Goal: Task Accomplishment & Management: Use online tool/utility

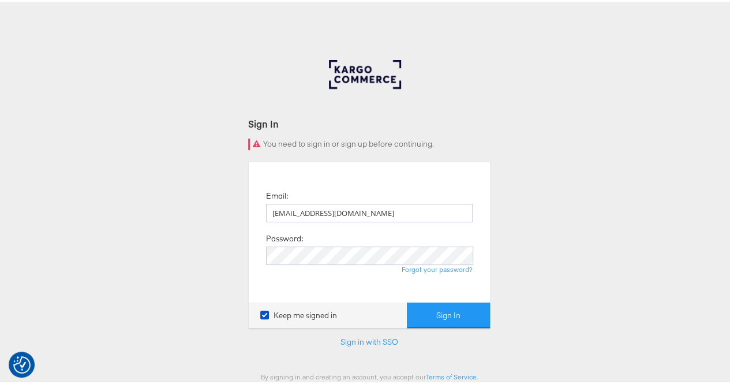
type input "[EMAIL_ADDRESS][DOMAIN_NAME]"
click at [435, 322] on button "Sign In" at bounding box center [448, 313] width 83 height 26
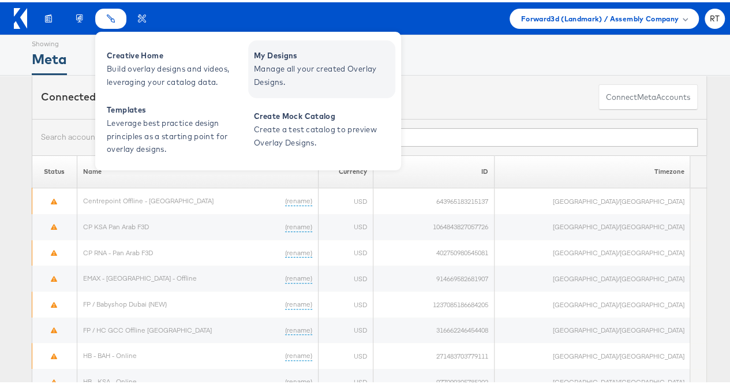
click at [264, 48] on span "My Designs" at bounding box center [323, 53] width 138 height 13
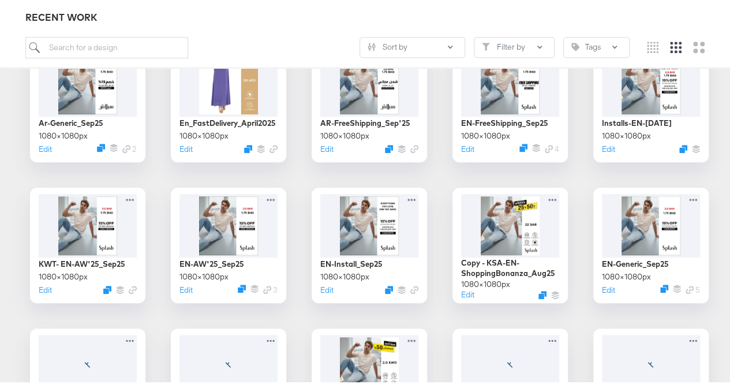
scroll to position [352, 0]
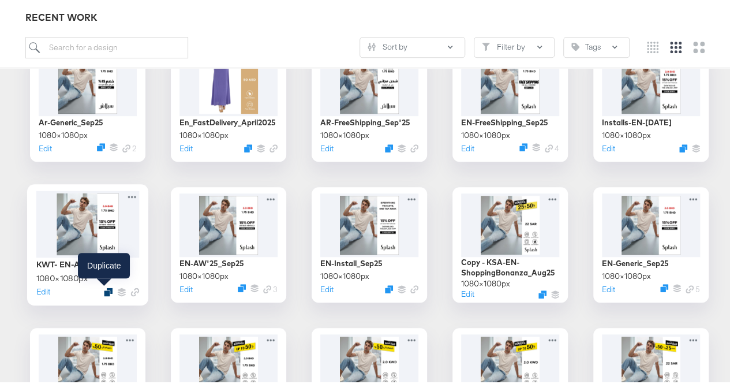
click at [104, 291] on icon "Duplicate" at bounding box center [108, 289] width 9 height 9
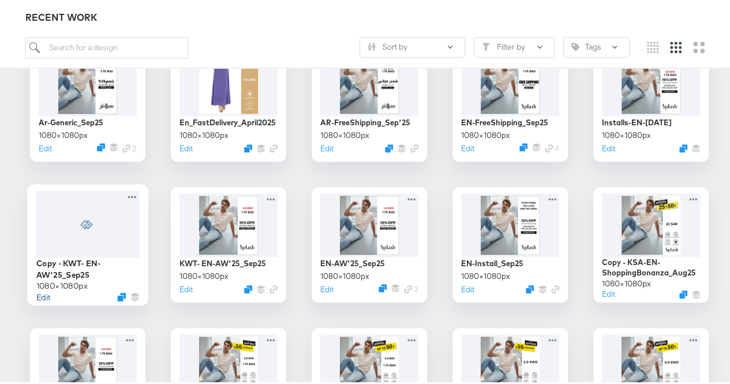
click at [36, 297] on button "Edit" at bounding box center [43, 294] width 14 height 11
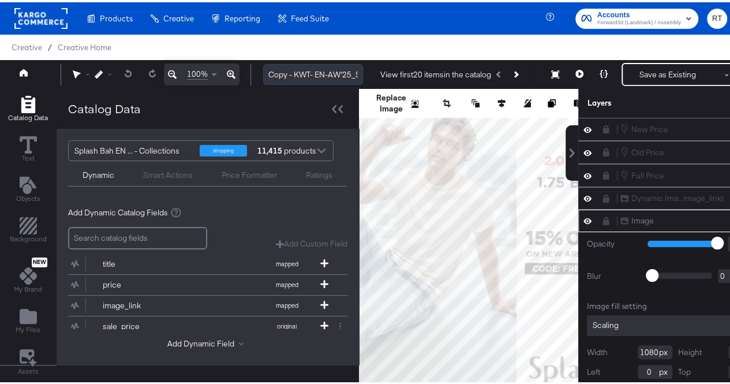
click at [293, 74] on input "Copy - KWT- EN-AW'25_Sep25" at bounding box center [313, 72] width 100 height 21
drag, startPoint x: 294, startPoint y: 73, endPoint x: 246, endPoint y: 71, distance: 48.5
click at [246, 71] on div "100% Copy - KWT- EN-AW'25_Sep25 View first 20 items in the catalog Save as Exis…" at bounding box center [385, 72] width 771 height 29
type input "KWT- EN-MSO_Sep25"
click at [339, 104] on icon at bounding box center [340, 107] width 5 height 8
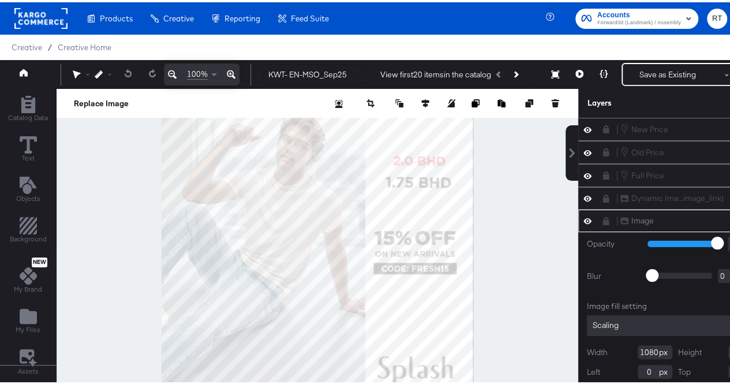
scroll to position [34, 0]
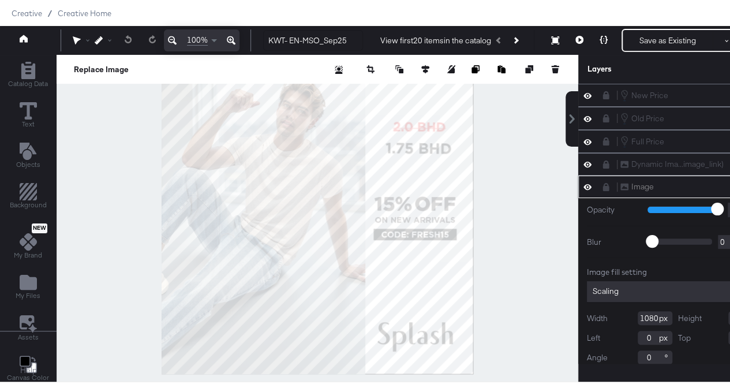
click at [609, 183] on icon at bounding box center [606, 185] width 6 height 8
click at [610, 183] on icon at bounding box center [606, 183] width 8 height 9
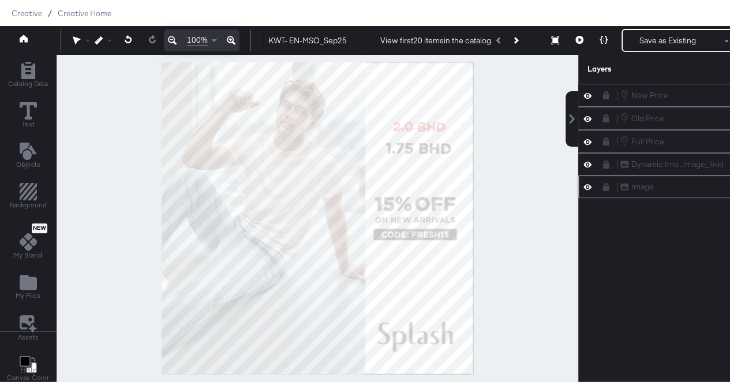
click at [650, 181] on div "Image Image" at bounding box center [681, 184] width 122 height 12
click at [609, 183] on icon at bounding box center [606, 185] width 6 height 8
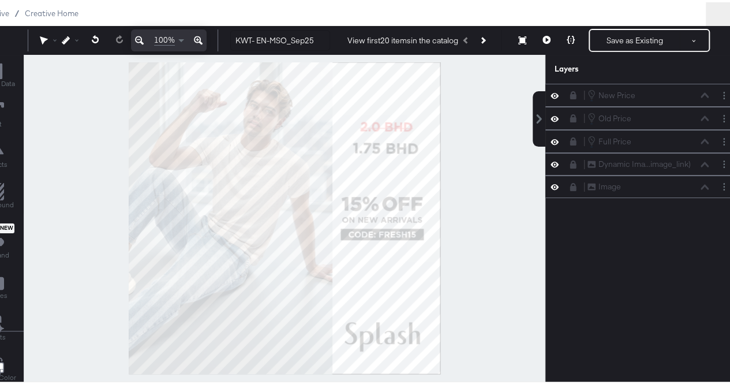
scroll to position [7, 0]
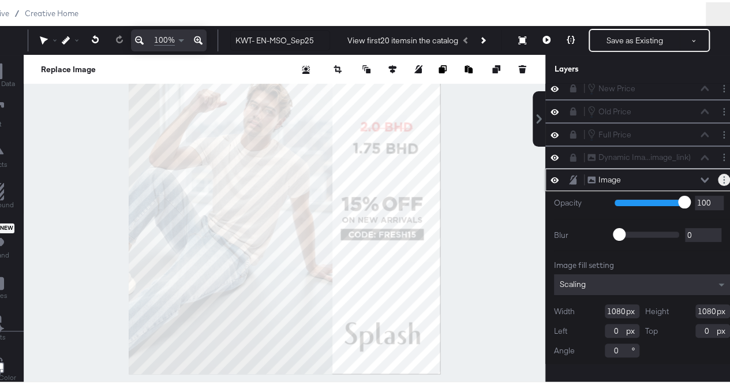
click at [718, 177] on button "Layer Options" at bounding box center [724, 177] width 12 height 12
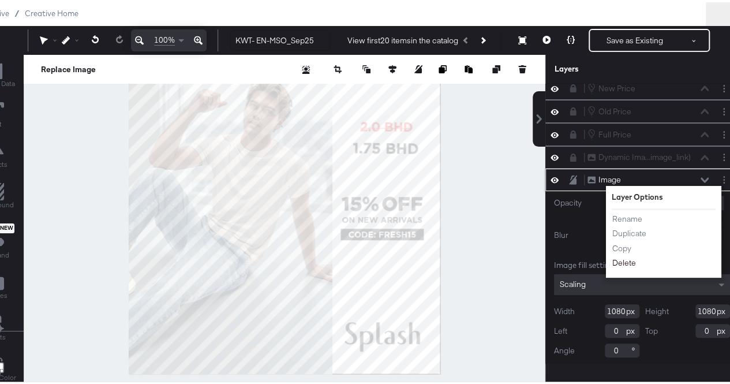
click at [627, 254] on button "Delete" at bounding box center [624, 260] width 25 height 12
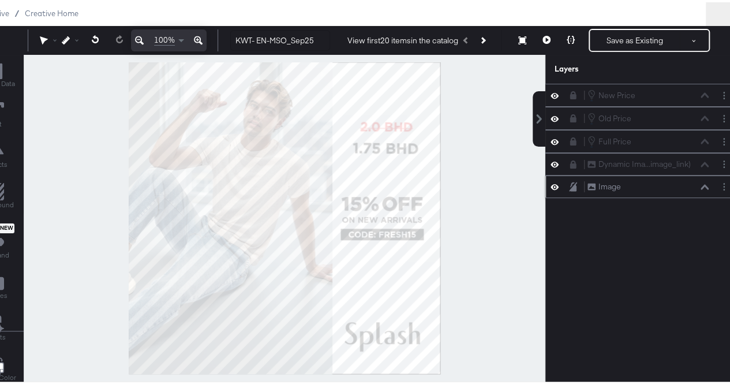
scroll to position [0, 0]
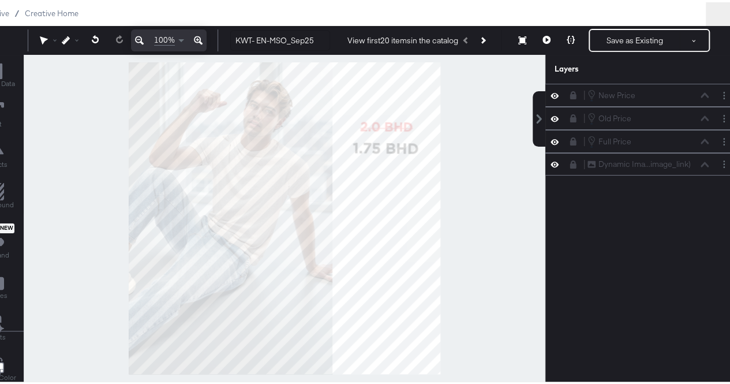
drag, startPoint x: 12, startPoint y: 34, endPoint x: 129, endPoint y: 40, distance: 117.9
click at [129, 40] on div "Redo 100% KWT- EN-MSO_Sep25 View first 20 items in the catalog Save as Existing…" at bounding box center [352, 38] width 771 height 29
click at [135, 36] on icon at bounding box center [139, 38] width 9 height 14
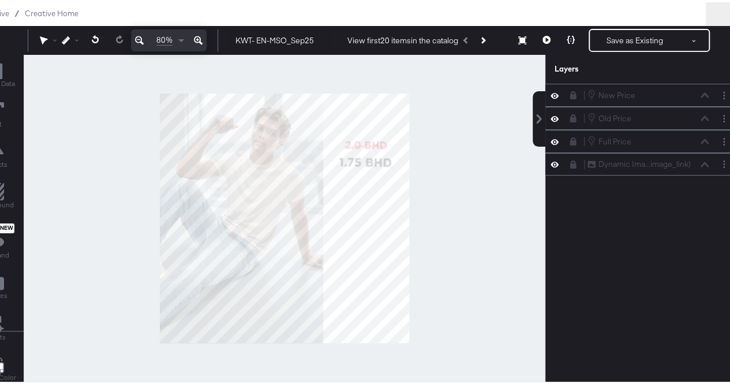
click at [194, 38] on icon at bounding box center [198, 38] width 9 height 9
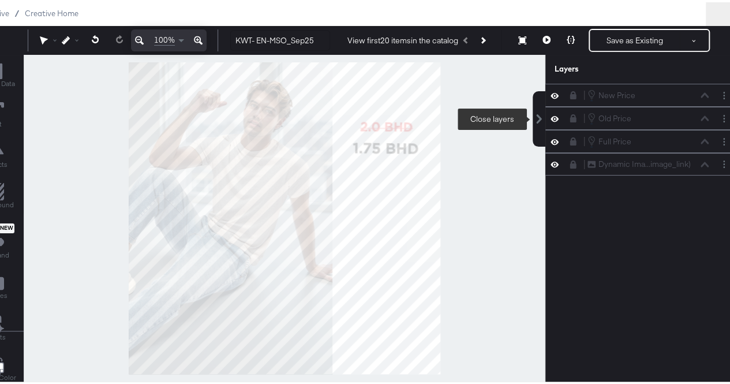
click at [534, 124] on button at bounding box center [539, 116] width 13 height 55
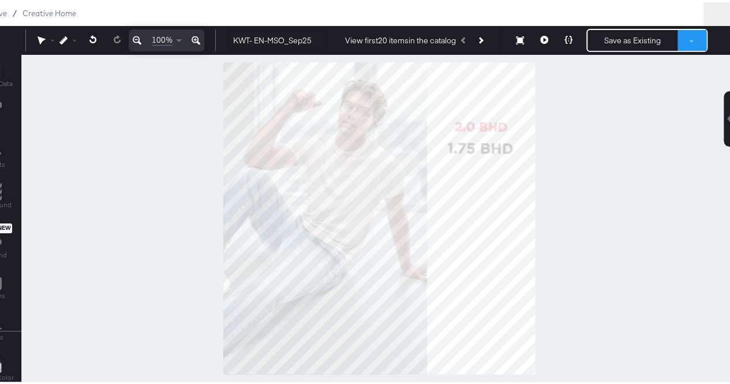
click at [698, 39] on button at bounding box center [691, 38] width 29 height 21
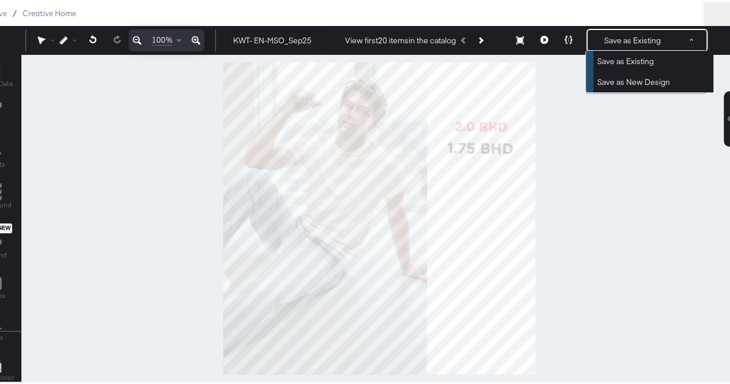
click at [633, 138] on div at bounding box center [378, 216] width 715 height 327
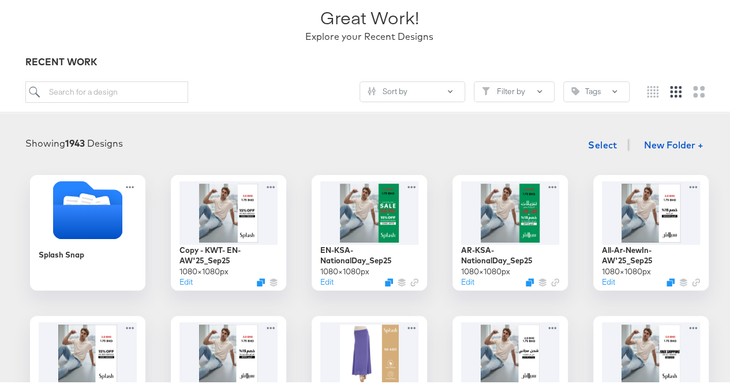
scroll to position [83, 0]
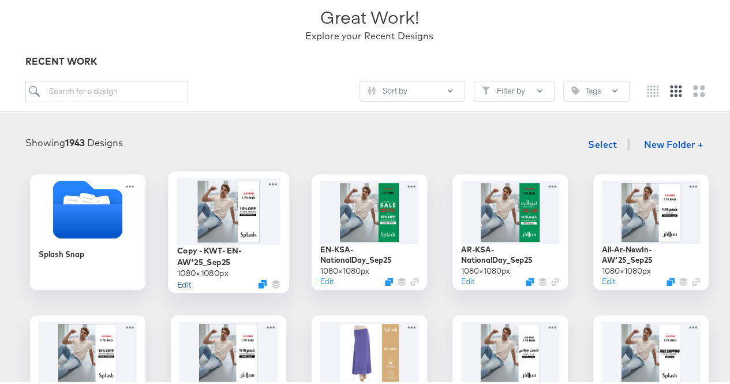
click at [181, 278] on button "Edit" at bounding box center [184, 281] width 14 height 11
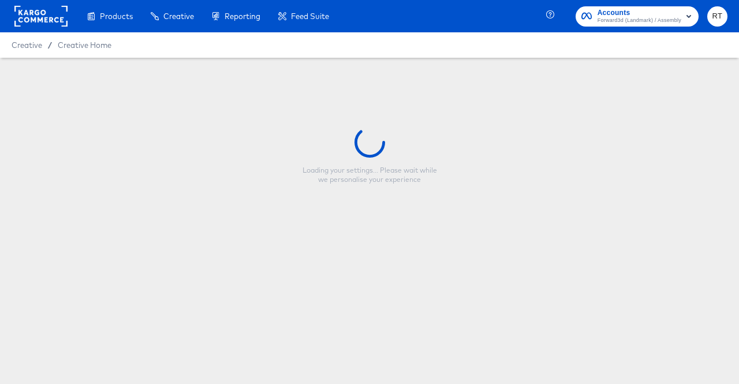
type input "Copy - KWT- EN-AW'25_Sep25"
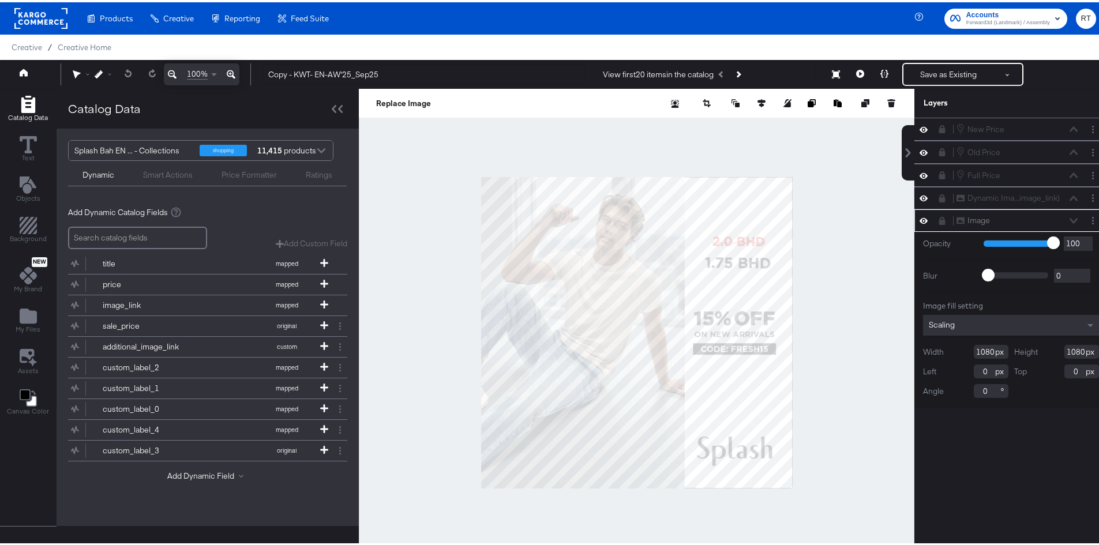
click at [738, 382] on div at bounding box center [637, 331] width 556 height 488
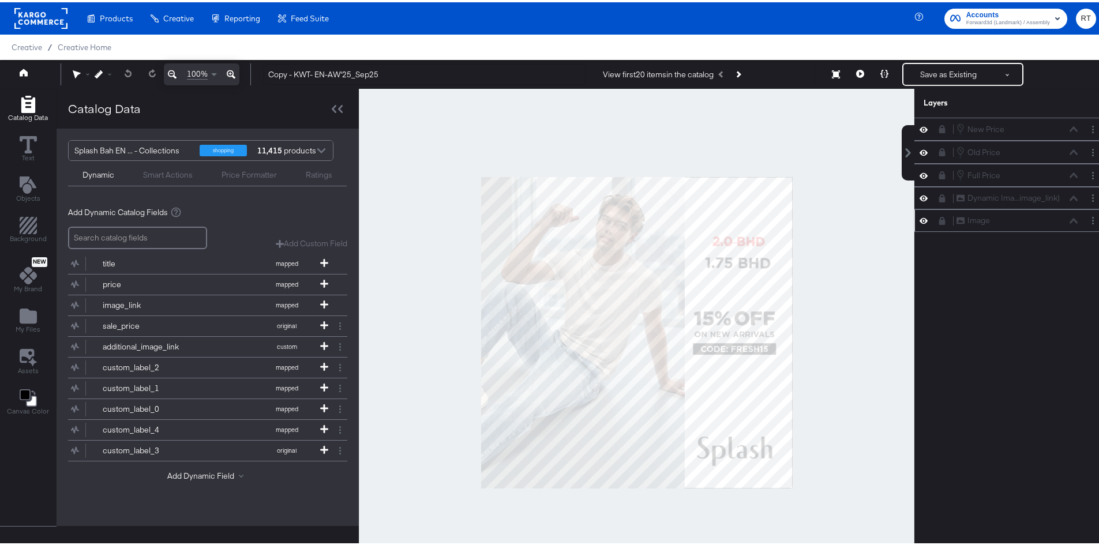
click at [738, 223] on div "Image Image" at bounding box center [1020, 218] width 129 height 12
click at [738, 222] on div "Image Image" at bounding box center [1017, 218] width 122 height 12
click at [738, 220] on icon at bounding box center [942, 219] width 6 height 8
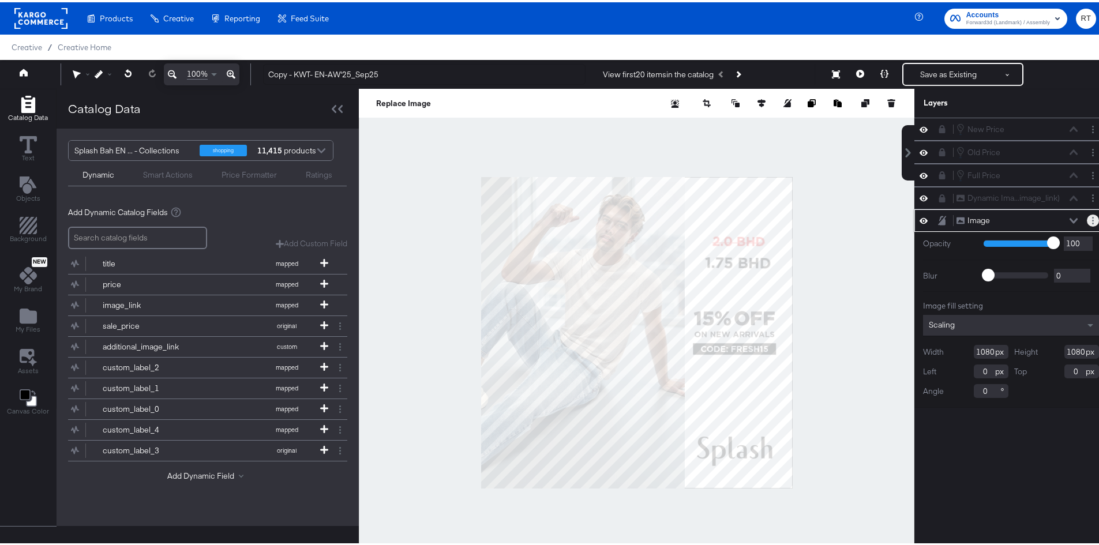
click at [738, 218] on button "Layer Options" at bounding box center [1093, 218] width 12 height 12
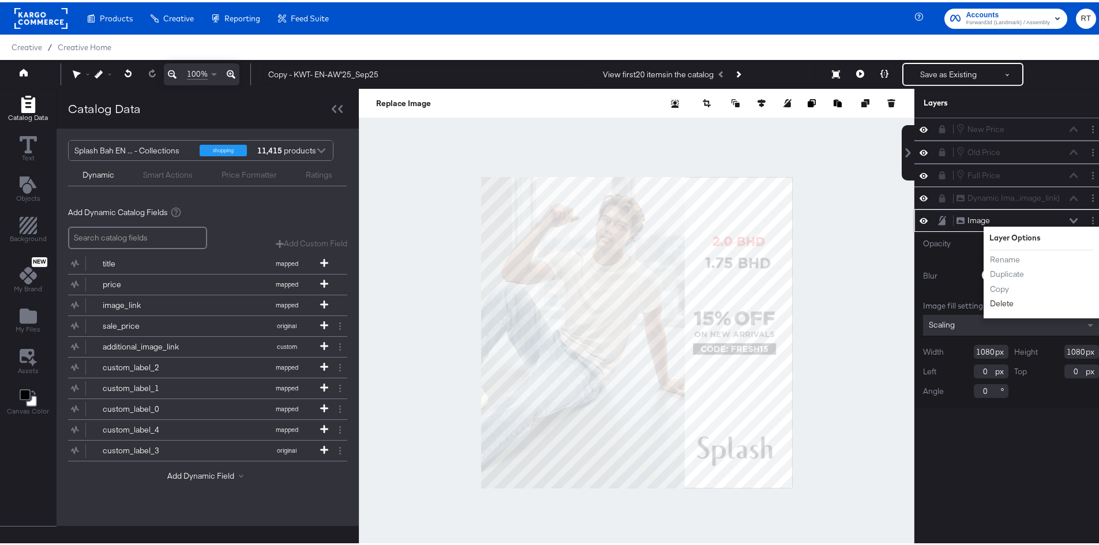
click at [738, 300] on button "Delete" at bounding box center [1002, 301] width 25 height 12
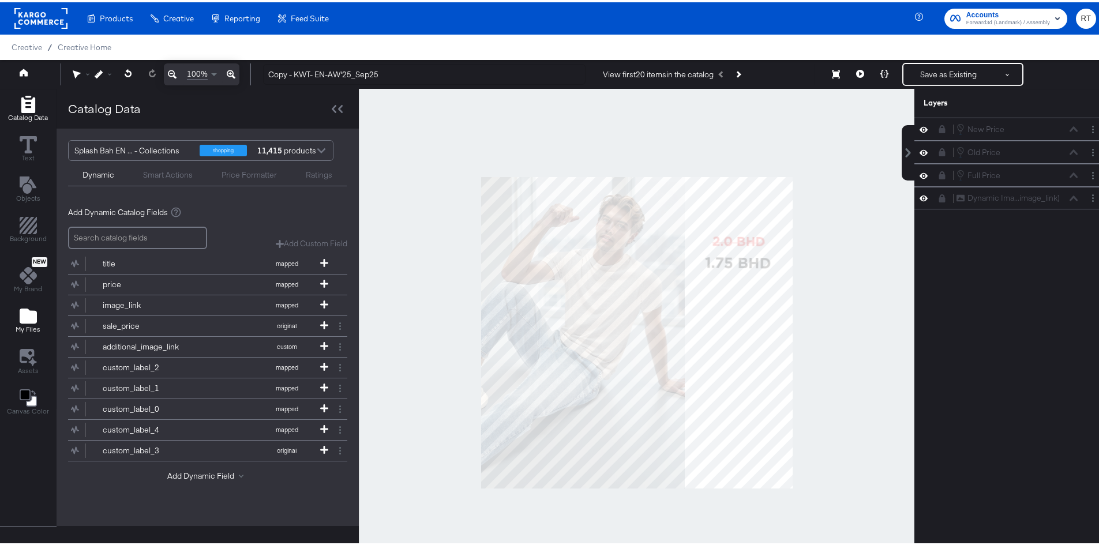
click at [18, 317] on div "My Files" at bounding box center [28, 318] width 25 height 27
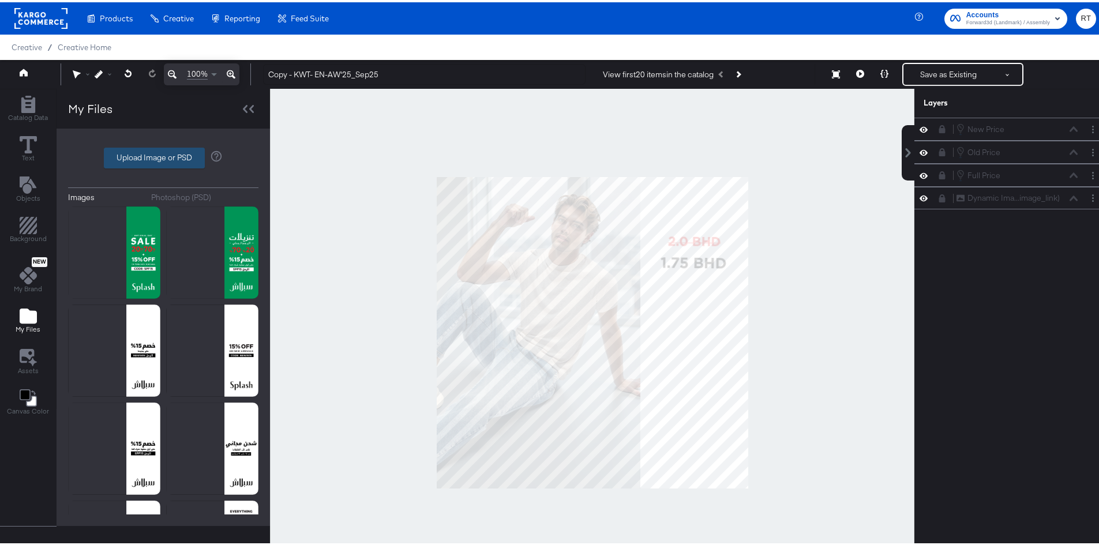
click at [136, 160] on label "Upload Image or PSD" at bounding box center [154, 156] width 100 height 20
click at [163, 156] on input "Upload Image or PSD" at bounding box center [163, 156] width 0 height 0
type input "C:\fakepath\DIT MSO_18Sep-22.png"
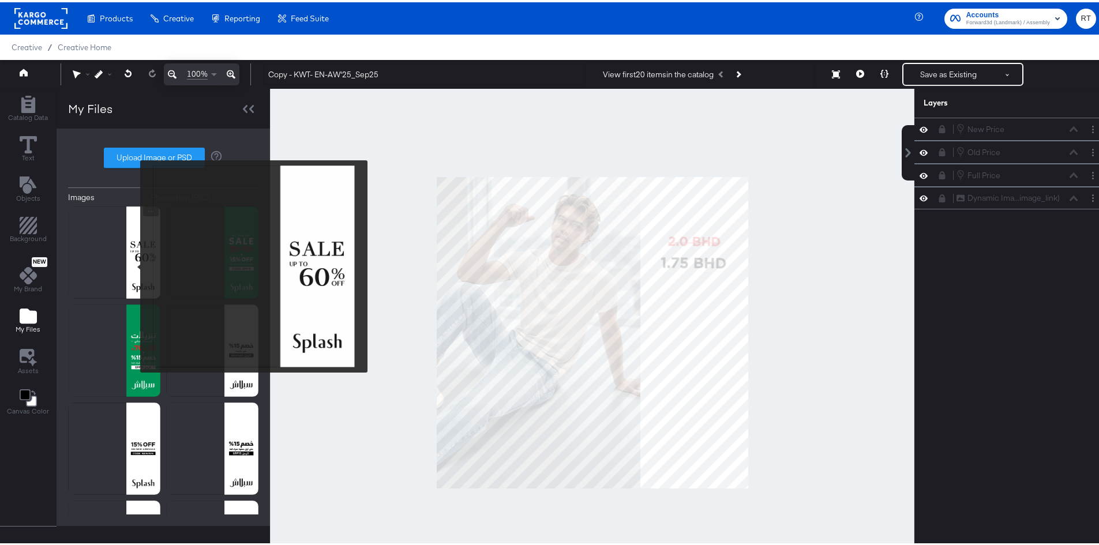
click at [133, 264] on img at bounding box center [114, 250] width 92 height 92
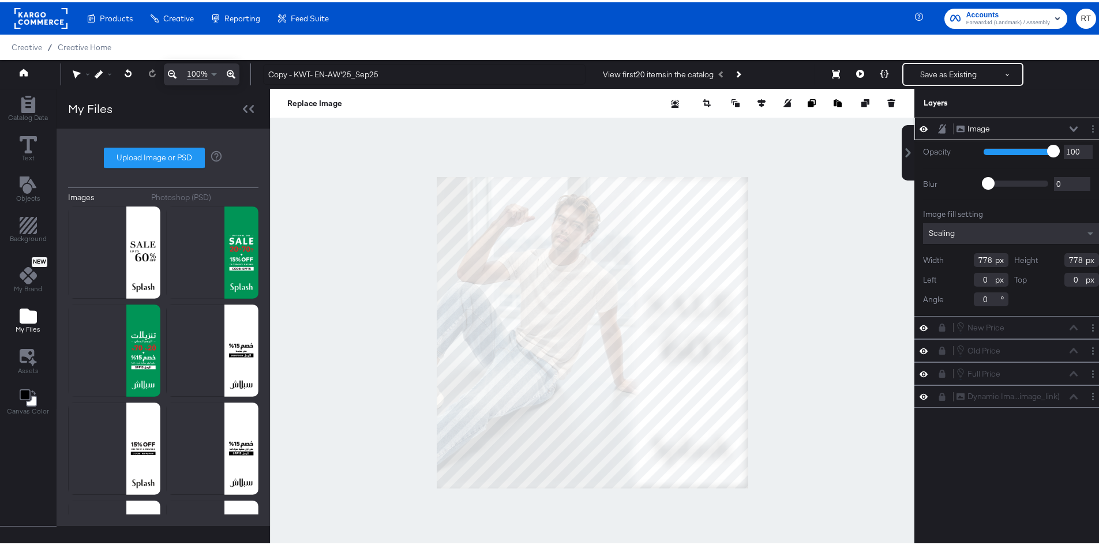
click at [733, 383] on div at bounding box center [592, 331] width 645 height 488
type input "1080"
drag, startPoint x: 975, startPoint y: 126, endPoint x: 966, endPoint y: 244, distance: 117.5
click at [738, 244] on div "Image Image Opacity 1 100 100 Blur 0 2000 0 Image fill setting Scaling Width 10…" at bounding box center [1011, 214] width 193 height 198
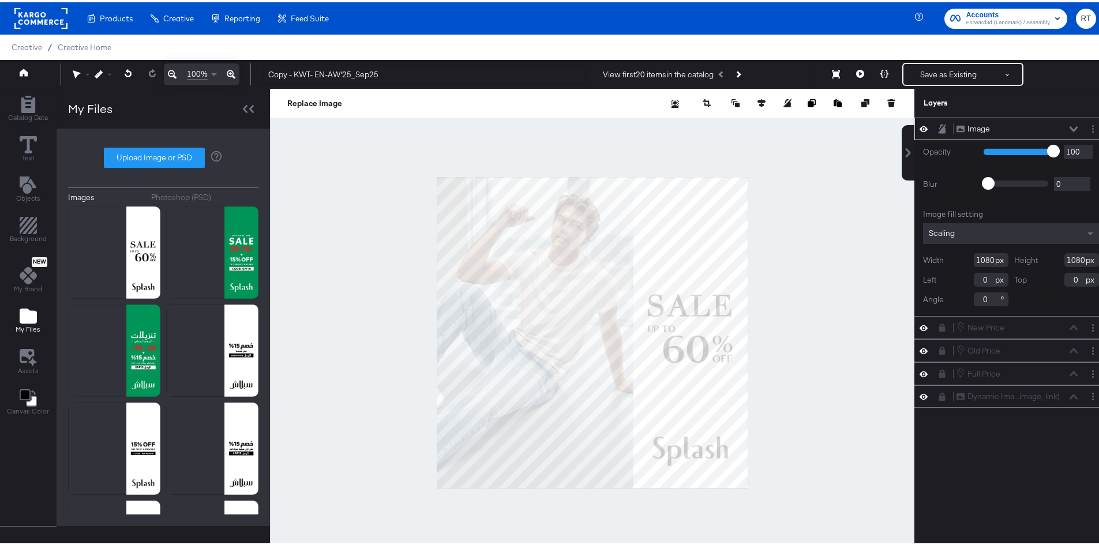
drag, startPoint x: 967, startPoint y: 126, endPoint x: 969, endPoint y: 204, distance: 77.4
click at [738, 204] on div "Image Image Opacity 1 100 100 Blur 0 2000 0 Image fill setting Scaling Width 10…" at bounding box center [1011, 214] width 193 height 198
click at [738, 126] on icon at bounding box center [1074, 127] width 8 height 6
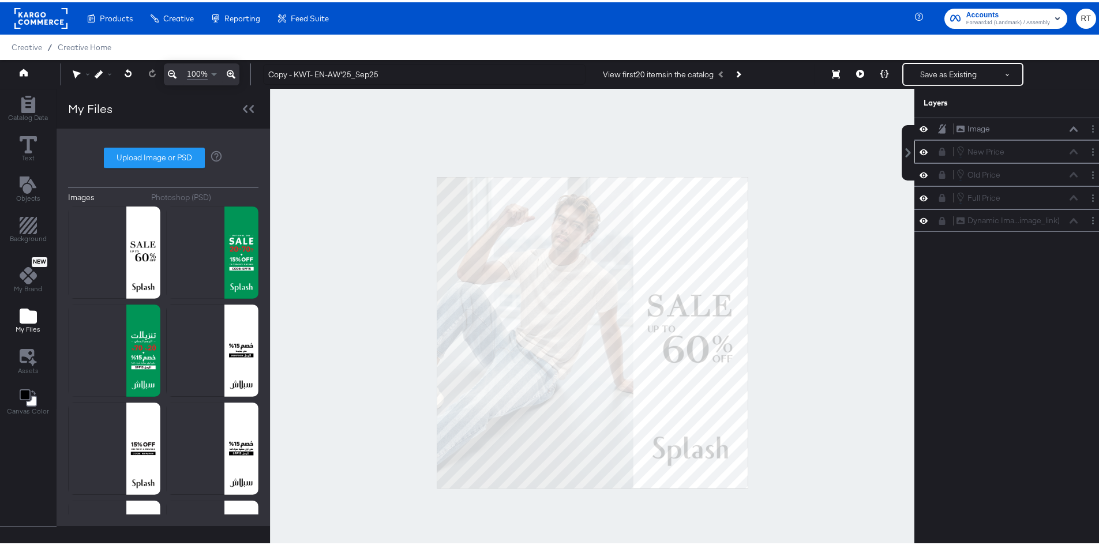
drag, startPoint x: 972, startPoint y: 126, endPoint x: 992, endPoint y: 138, distance: 23.6
click at [738, 173] on div "Image Image New Price New Price Old Price Old Price Full Price Full Price Dynam…" at bounding box center [1011, 172] width 193 height 114
drag, startPoint x: 1009, startPoint y: 134, endPoint x: 1009, endPoint y: 212, distance: 78.5
click at [738, 212] on div "Image Image New Price New Price Old Price Old Price Full Price Full Price Dynam…" at bounding box center [1011, 172] width 193 height 114
click at [736, 73] on icon "Next Product" at bounding box center [738, 72] width 6 height 6
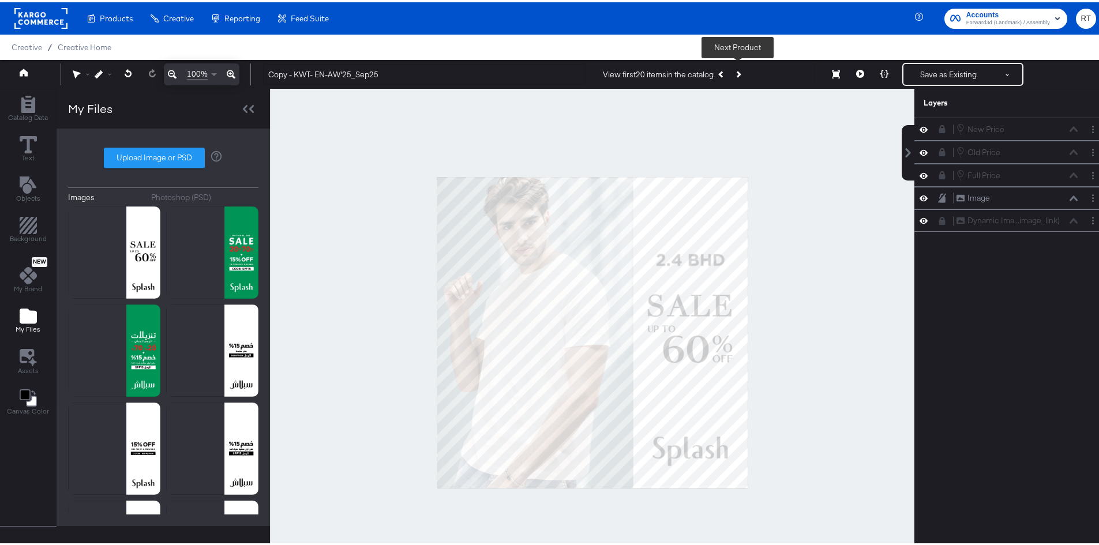
click at [736, 73] on icon "Next Product" at bounding box center [738, 72] width 6 height 6
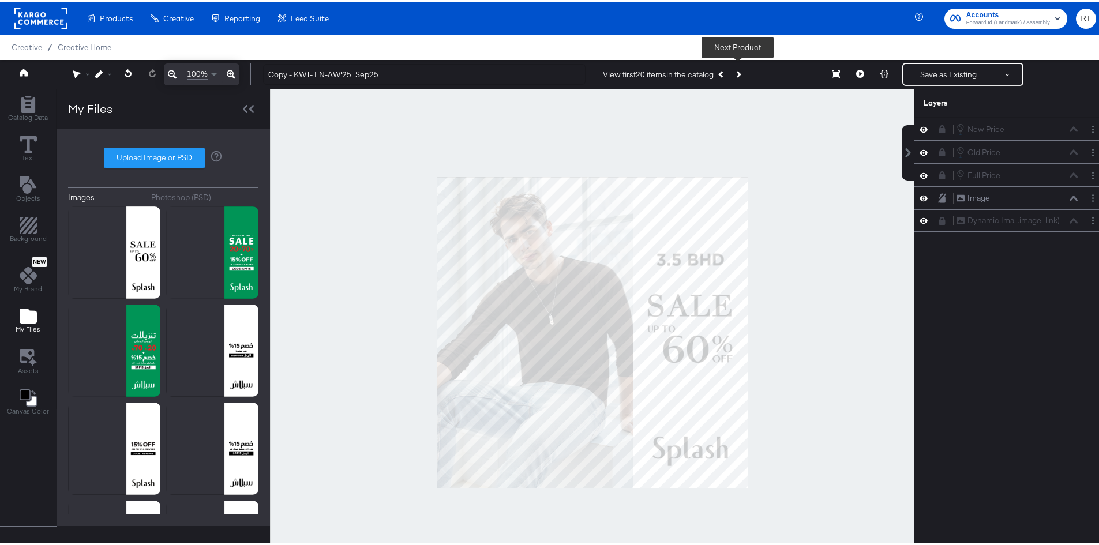
click at [736, 73] on icon "Next Product" at bounding box center [738, 72] width 6 height 6
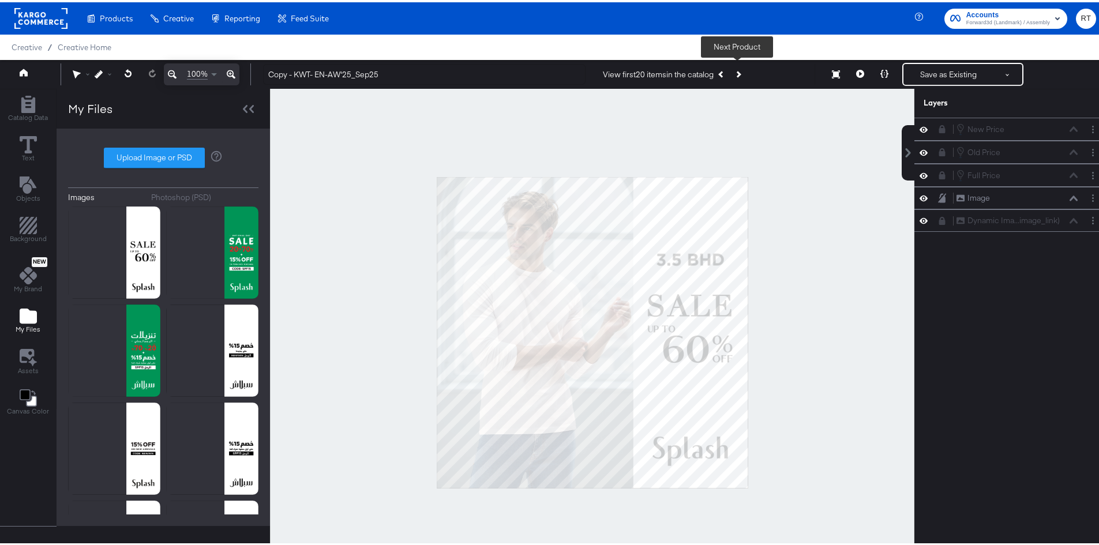
click at [735, 75] on button "Next Product" at bounding box center [738, 72] width 16 height 21
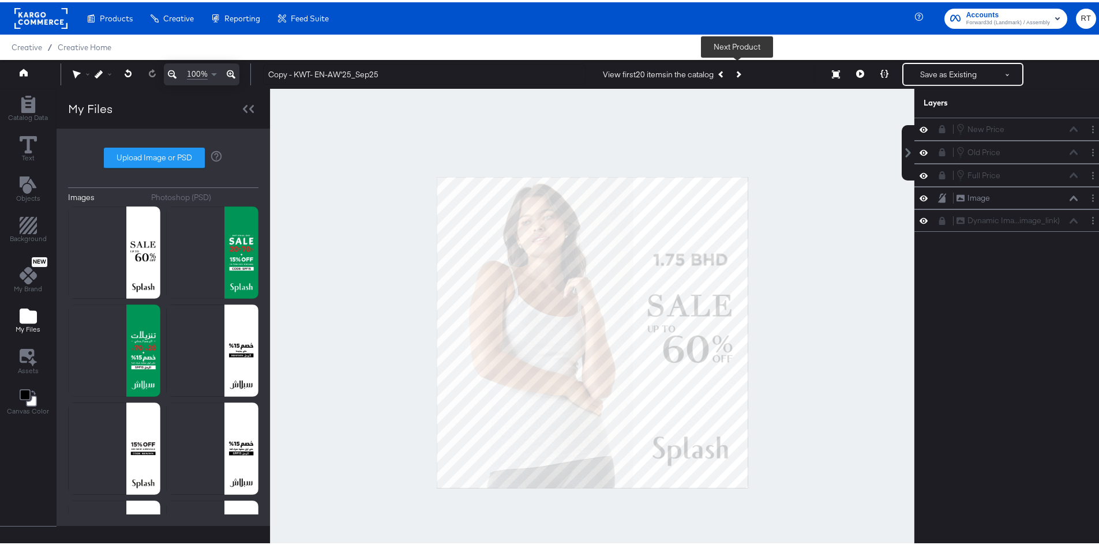
click at [735, 75] on button "Next Product" at bounding box center [738, 72] width 16 height 21
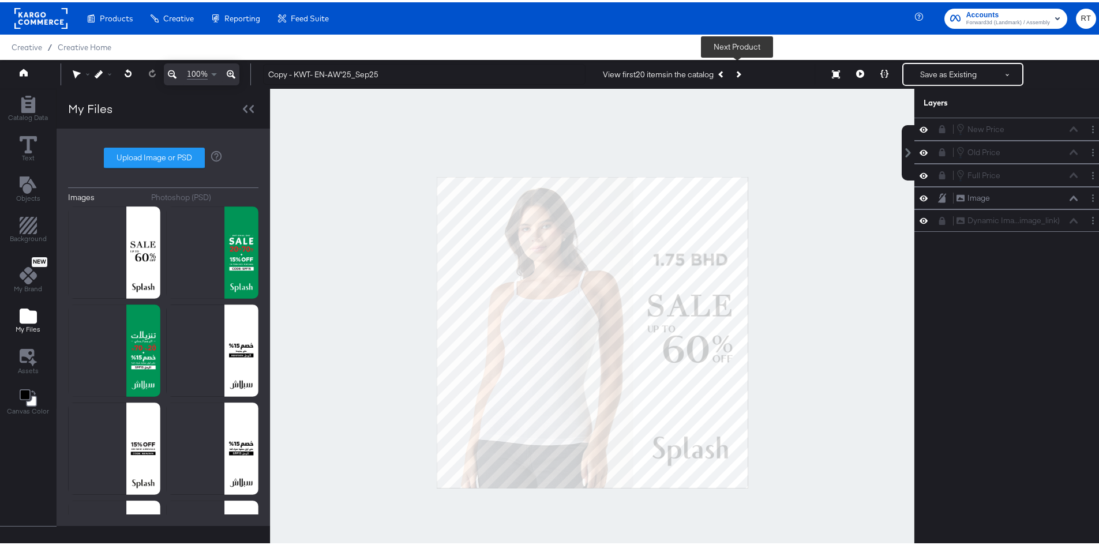
click at [735, 75] on button "Next Product" at bounding box center [738, 72] width 16 height 21
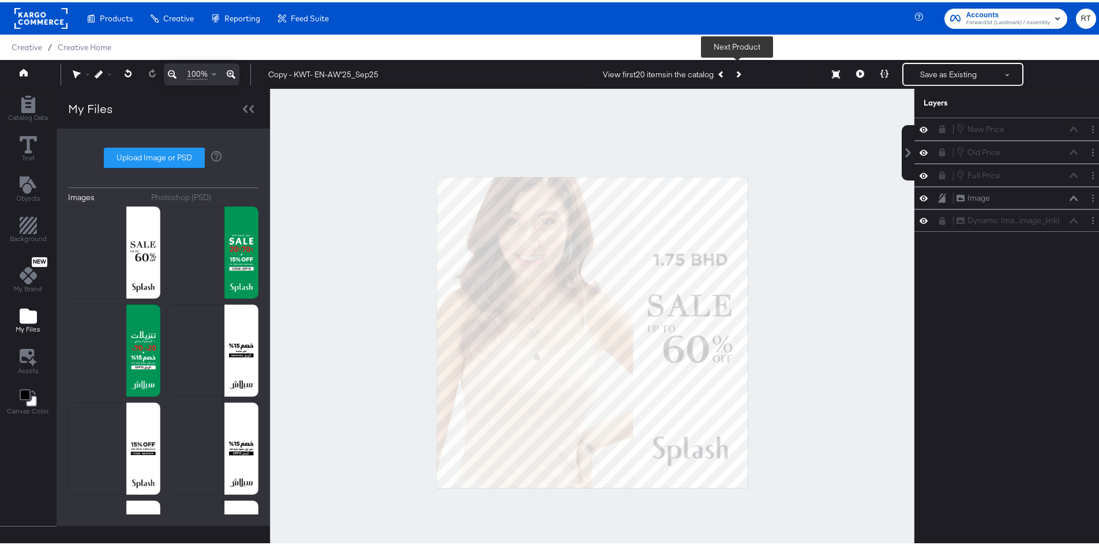
click at [735, 75] on button "Next Product" at bounding box center [738, 72] width 16 height 21
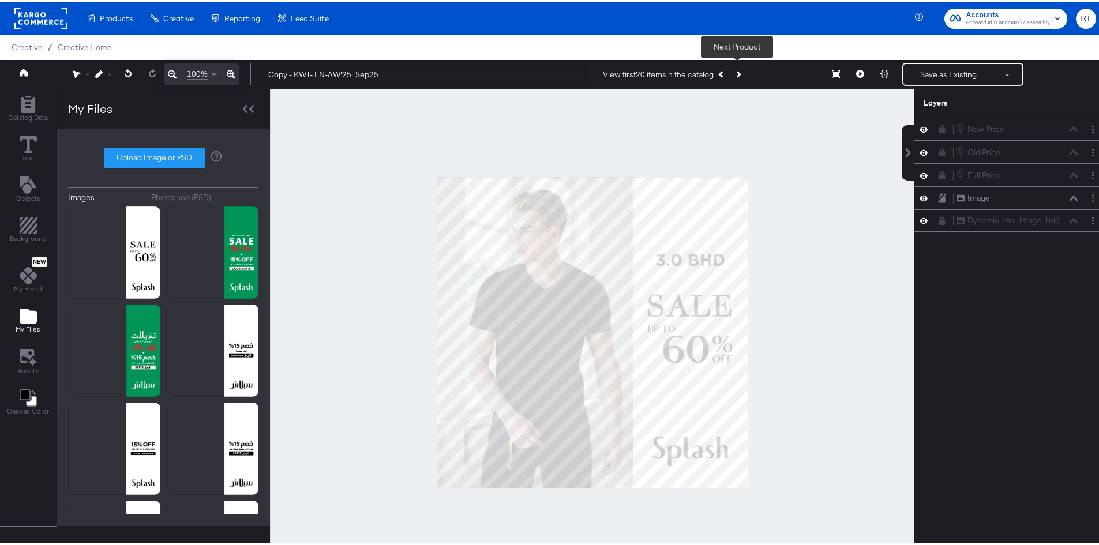
click at [735, 75] on button "Next Product" at bounding box center [738, 72] width 16 height 21
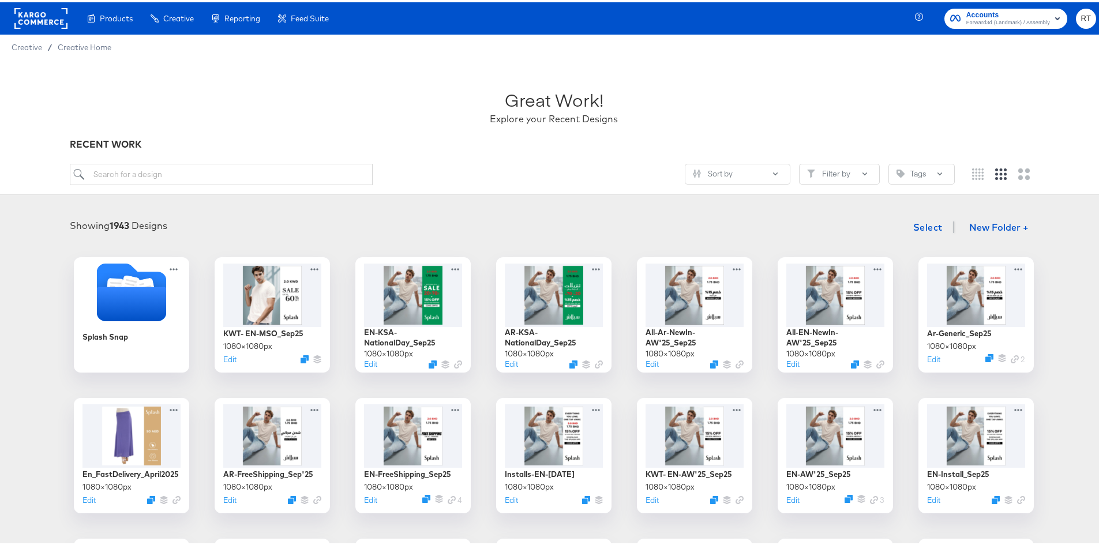
click at [0, 0] on div "Enhance Your Product Catalog, Map Them to Publishers, and Incorporate Overlay D…" at bounding box center [0, 0] width 0 height 0
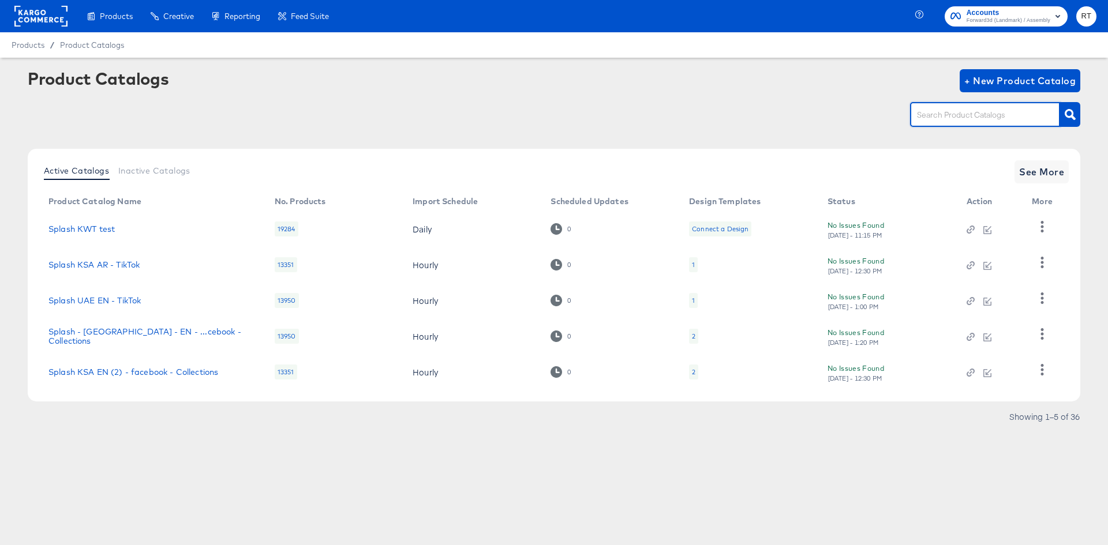
click at [952, 114] on input "text" at bounding box center [976, 114] width 123 height 13
type input "kwt"
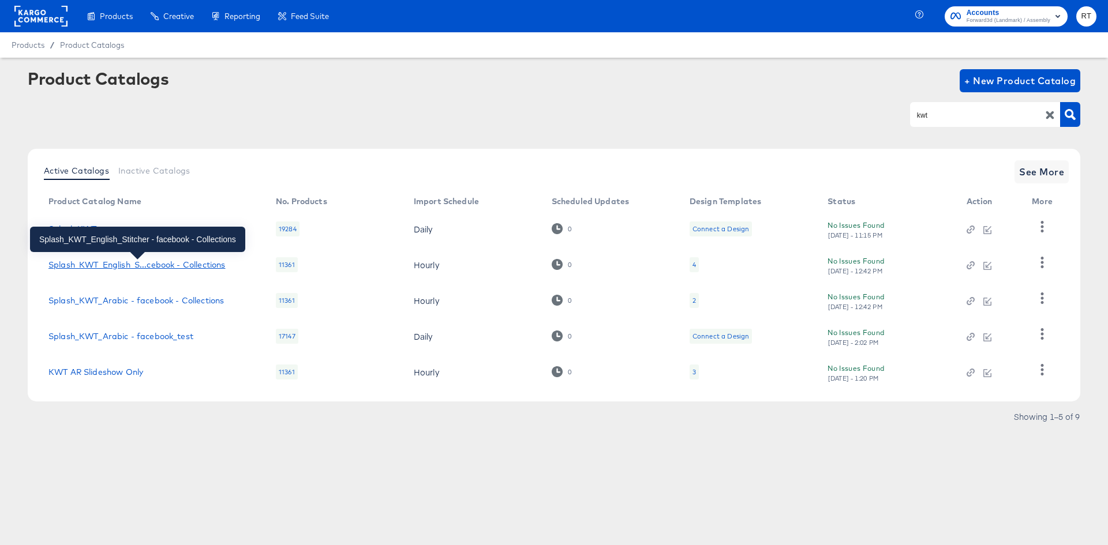
click at [144, 263] on div "Splash_KWT_English_S...cebook - Collections" at bounding box center [136, 264] width 177 height 9
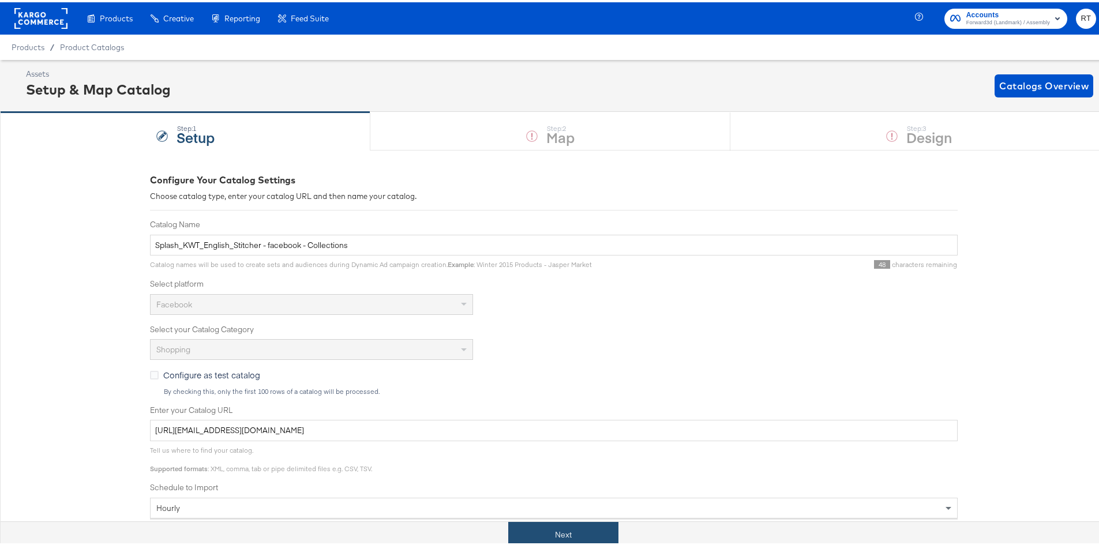
click at [530, 535] on button "Next" at bounding box center [563, 533] width 110 height 26
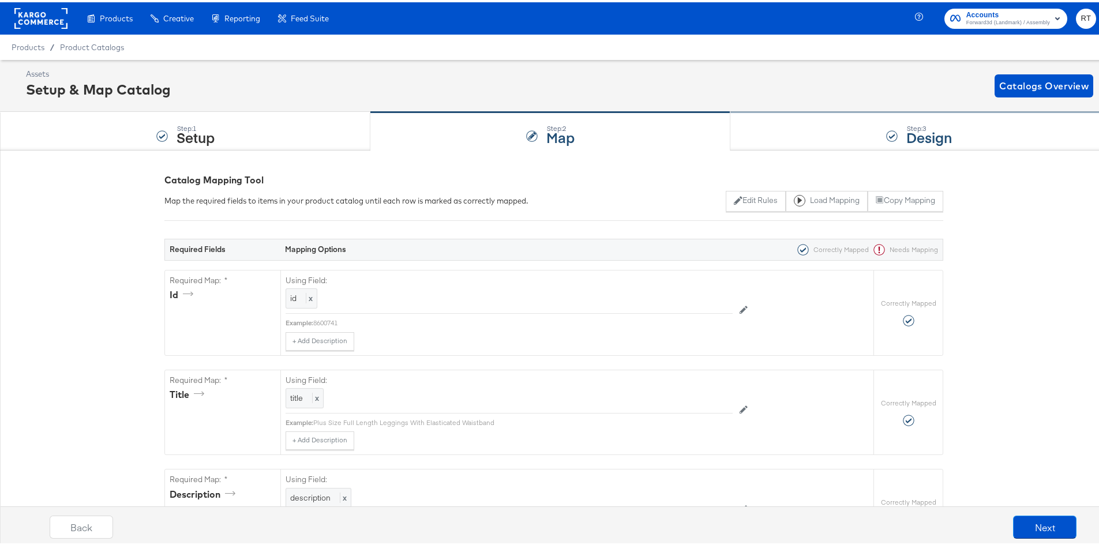
click at [829, 144] on div "Step: 3 Design" at bounding box center [919, 129] width 377 height 38
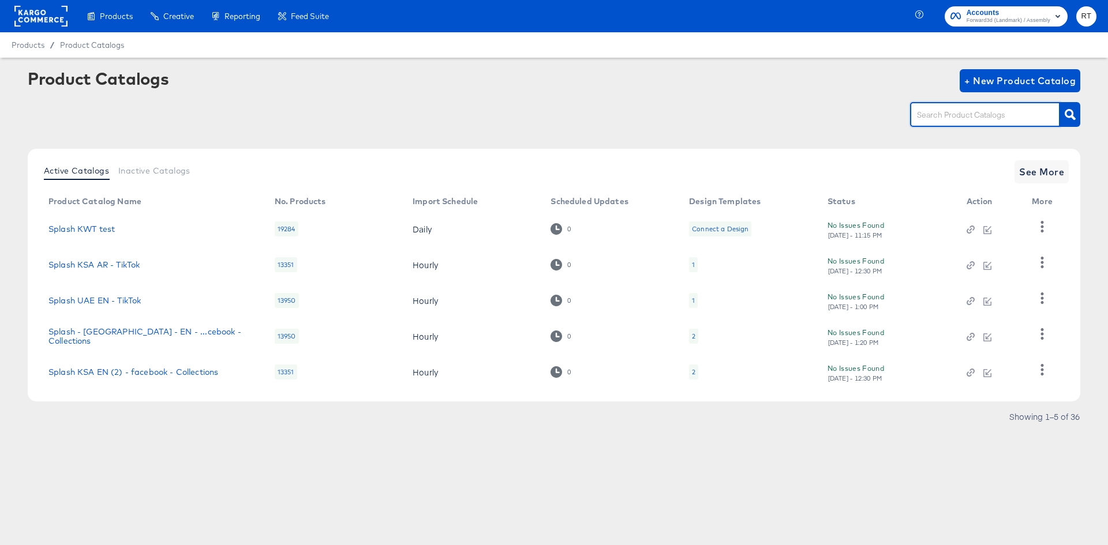
click at [952, 112] on input "text" at bounding box center [976, 114] width 123 height 13
type input "kwt"
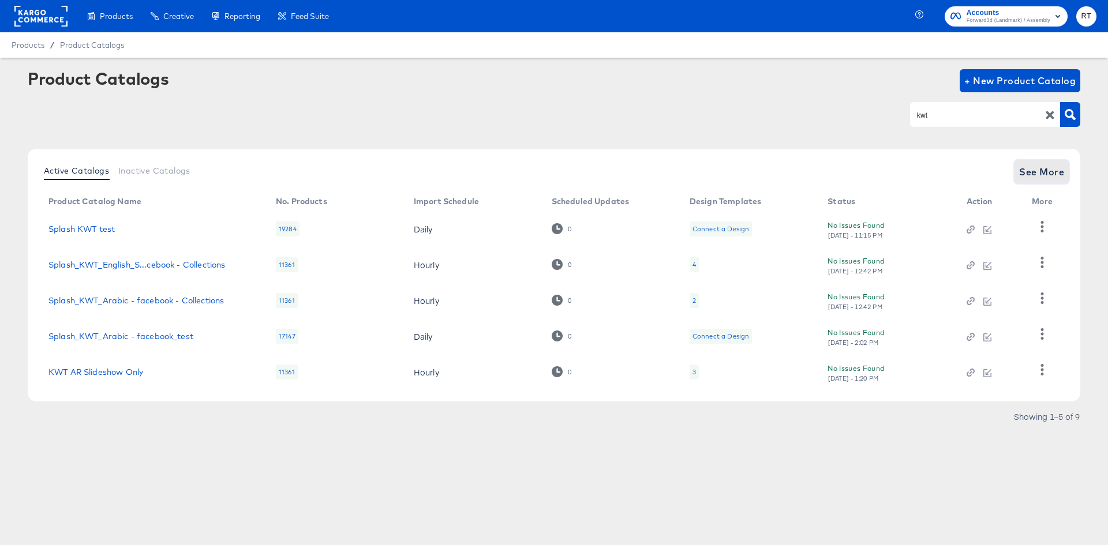
click at [1031, 162] on button "See More" at bounding box center [1041, 171] width 54 height 23
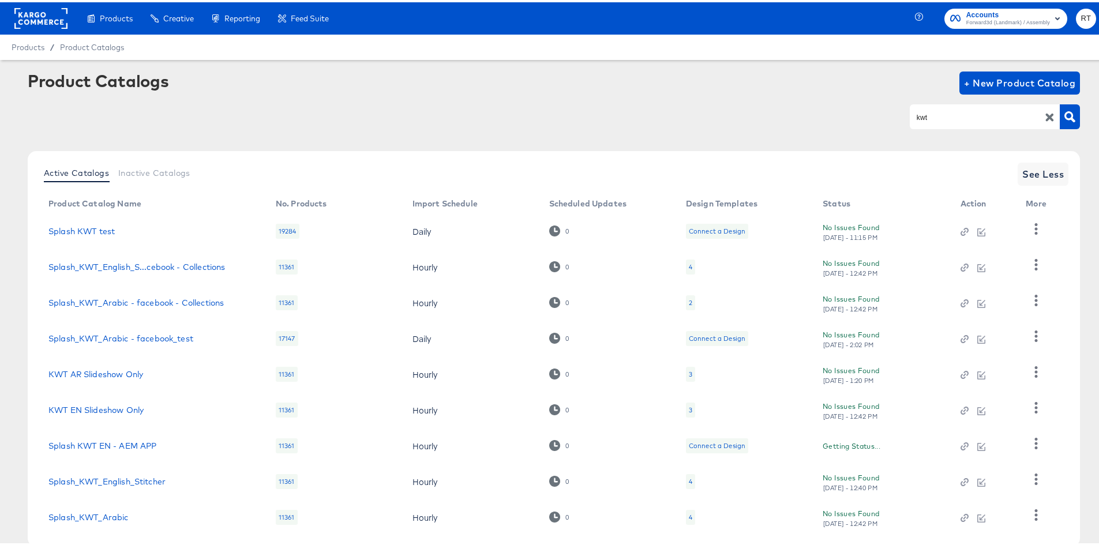
scroll to position [64, 0]
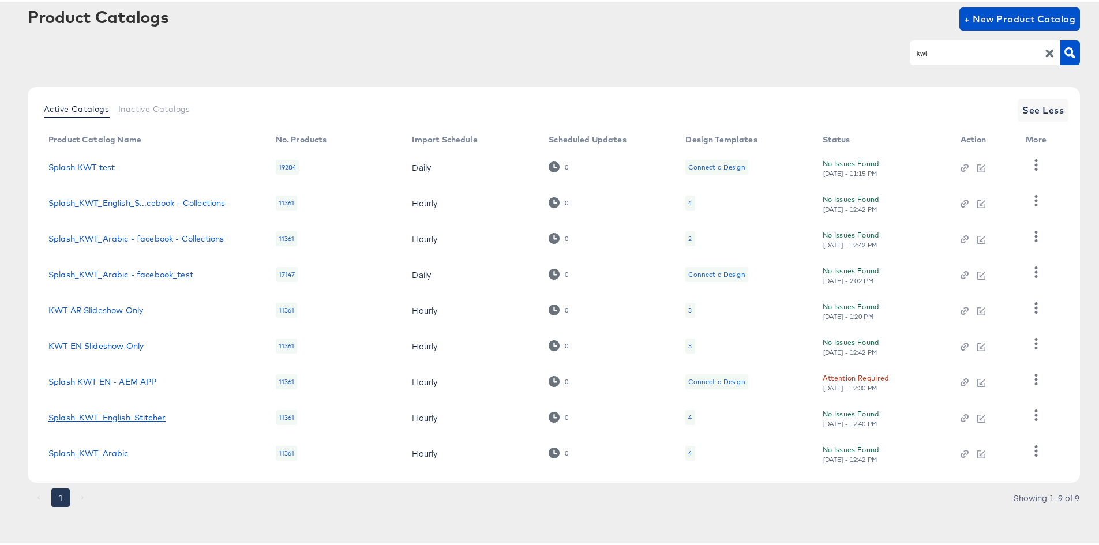
click at [132, 415] on link "Splash_KWT_English_Stitcher" at bounding box center [106, 415] width 117 height 9
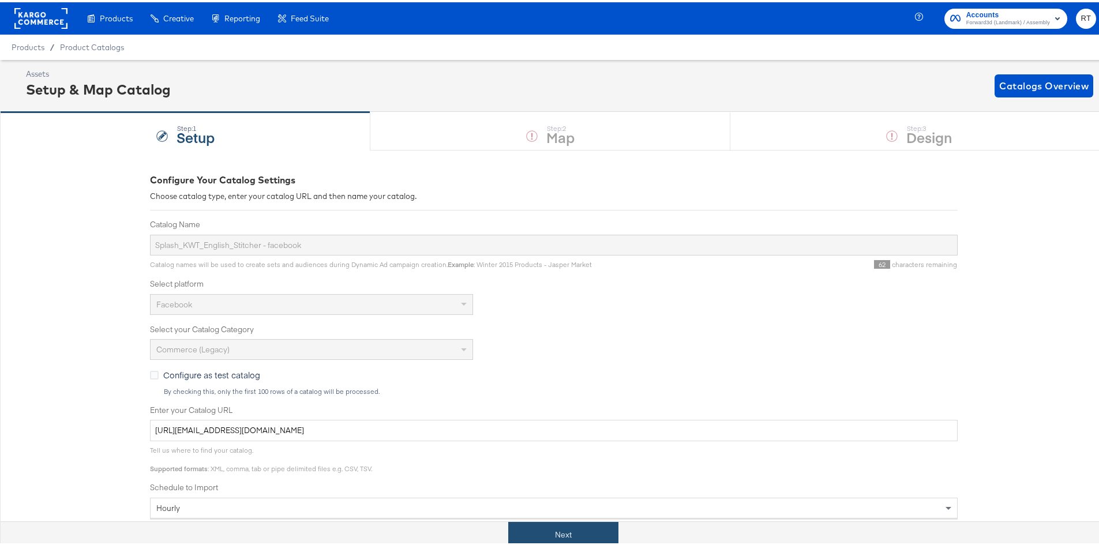
click at [538, 537] on button "Next" at bounding box center [563, 533] width 110 height 26
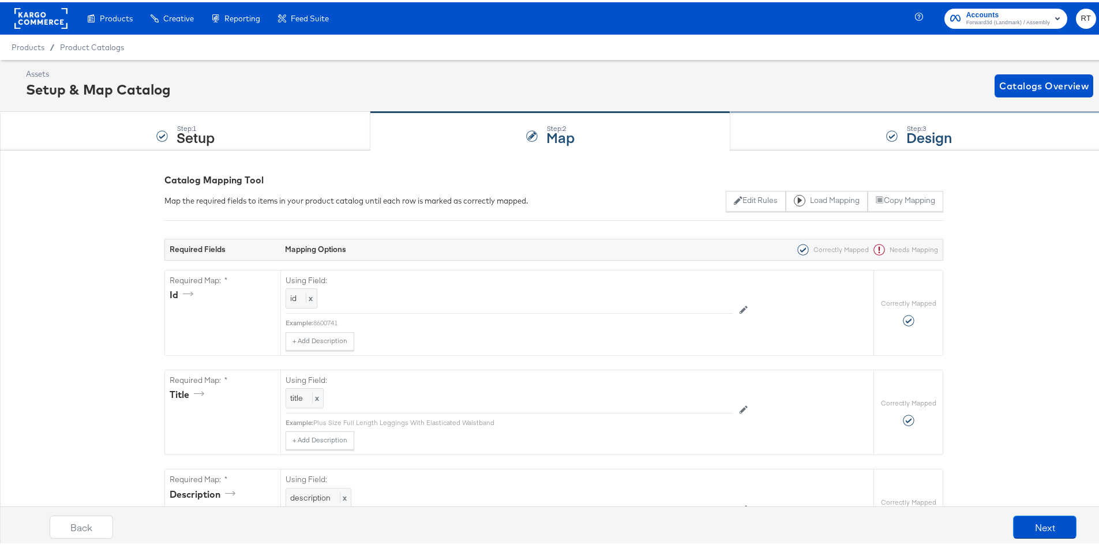
click at [789, 136] on div "Step: 3 Design" at bounding box center [919, 129] width 377 height 38
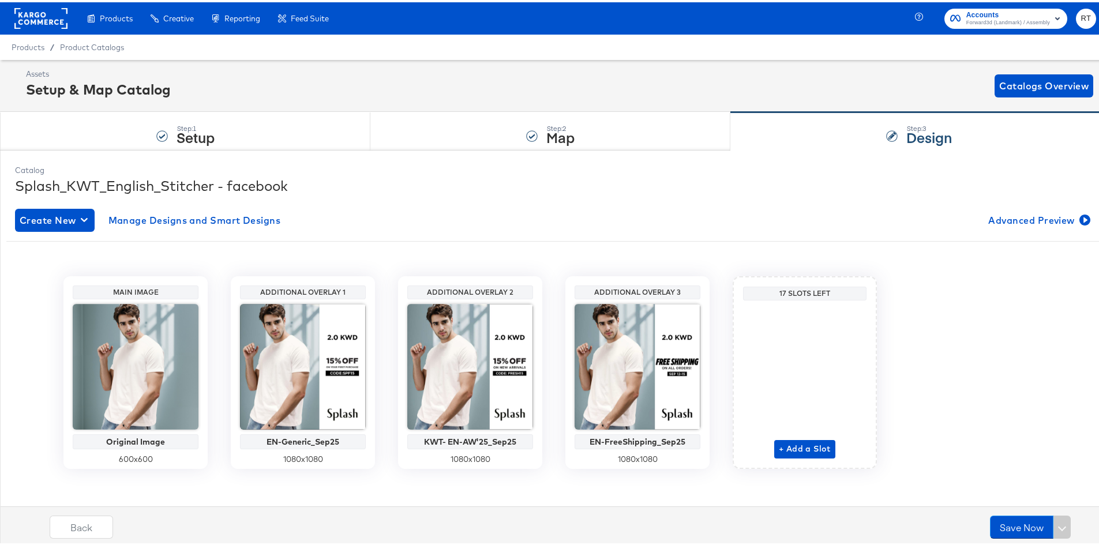
scroll to position [5, 0]
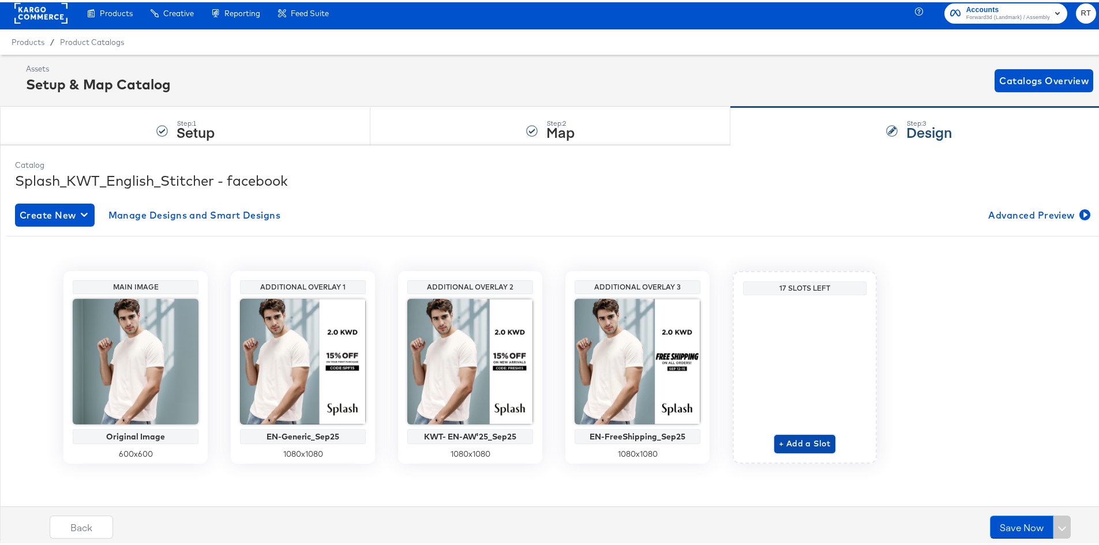
click at [800, 439] on span "+ Add a Slot" at bounding box center [805, 442] width 52 height 14
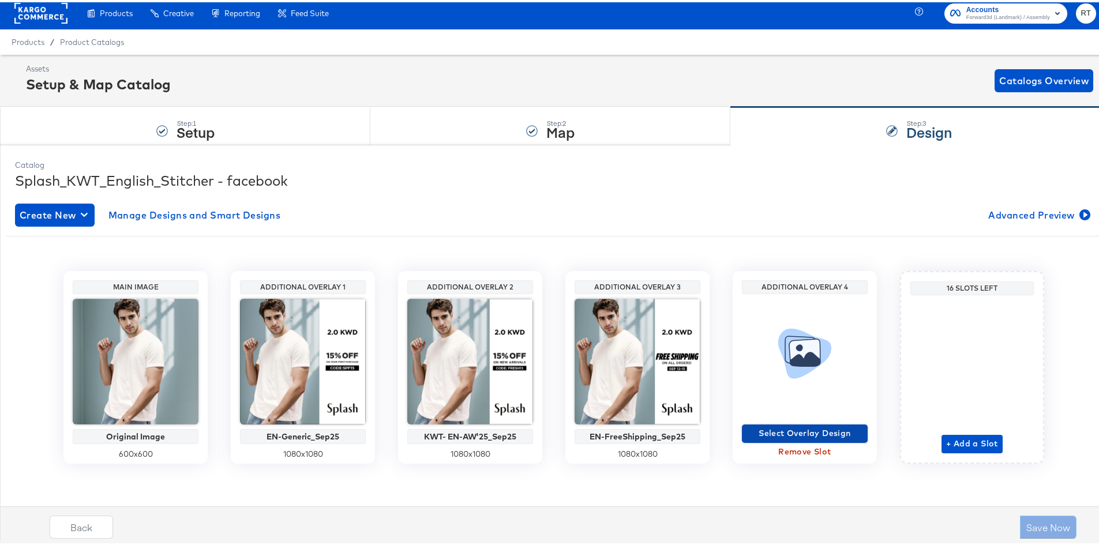
click at [789, 433] on span "Select Overlay Design" at bounding box center [805, 431] width 117 height 14
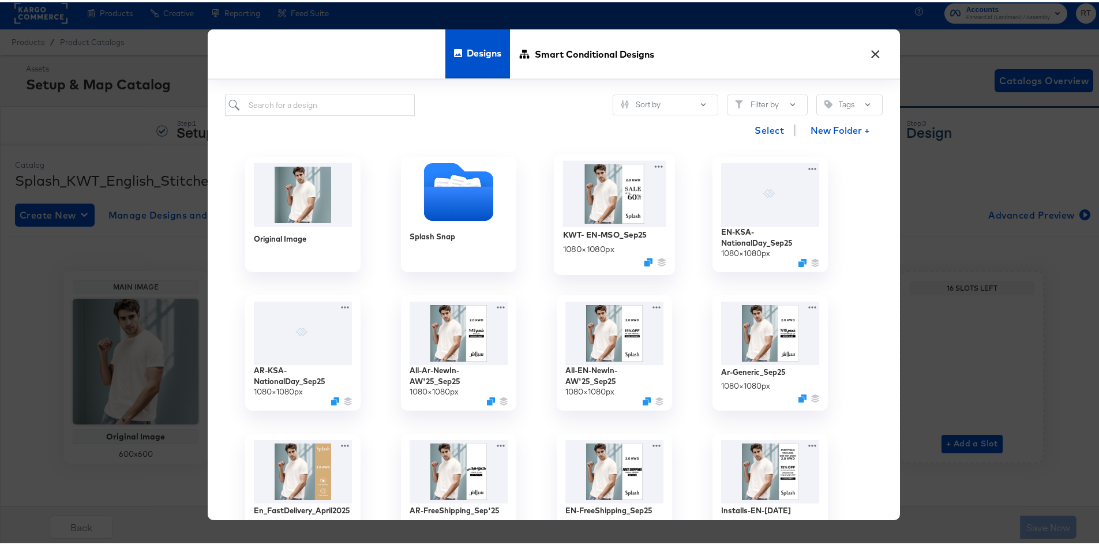
click at [605, 216] on img at bounding box center [614, 191] width 103 height 66
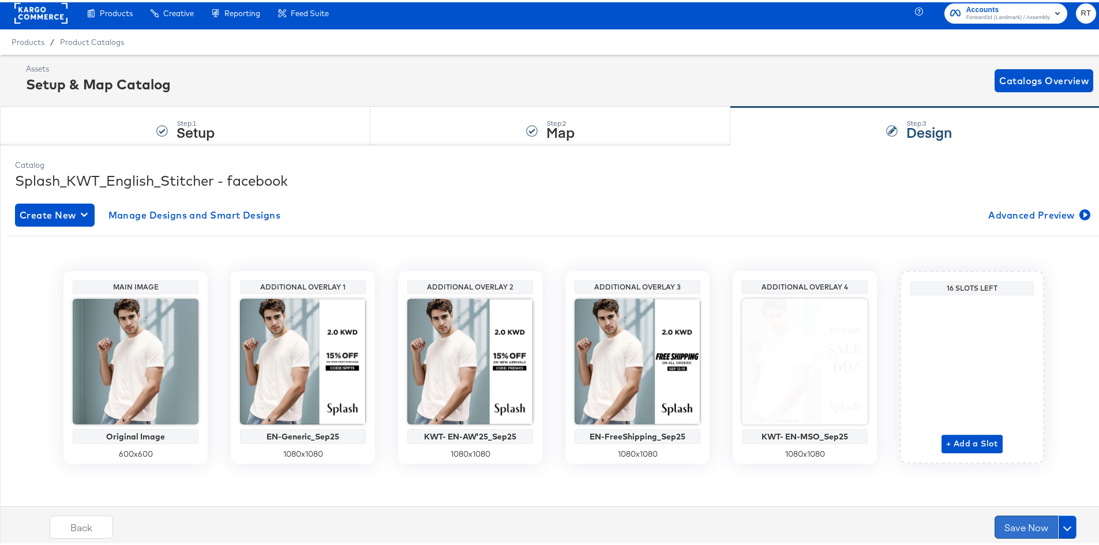
click at [1017, 519] on button "Save Now" at bounding box center [1026, 525] width 63 height 23
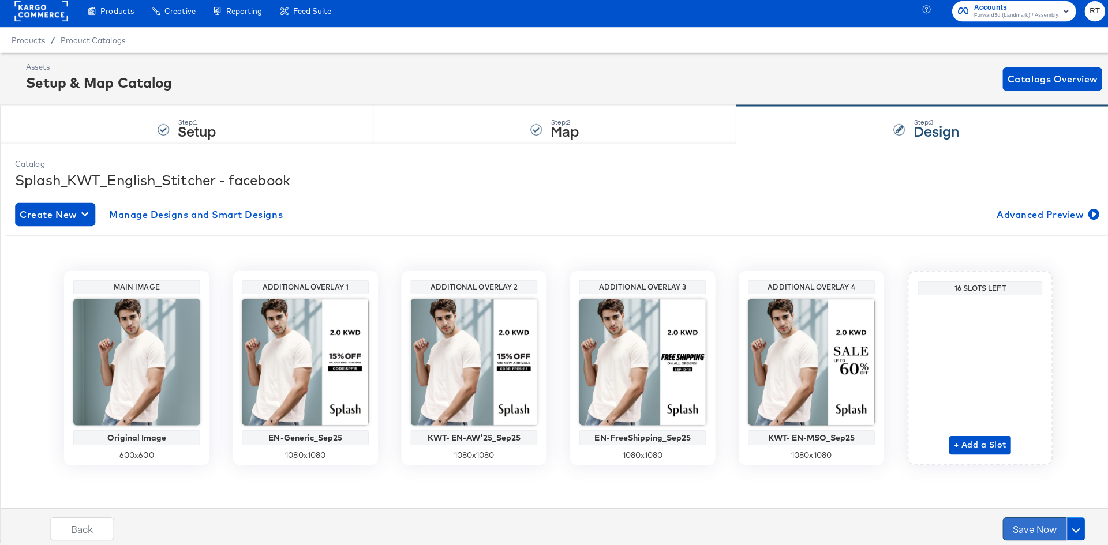
scroll to position [0, 0]
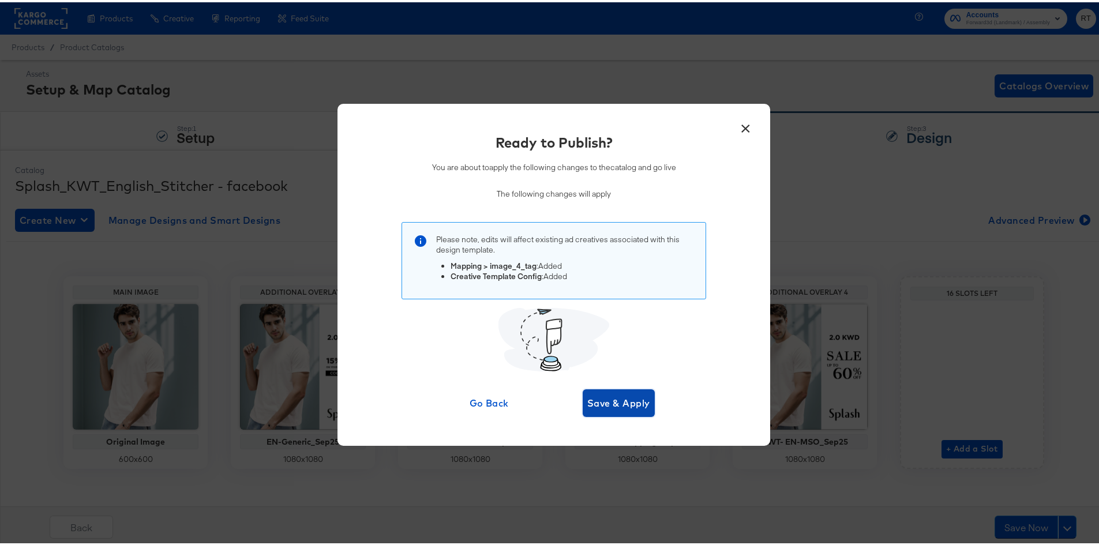
click at [619, 393] on span "Save & Apply" at bounding box center [618, 401] width 63 height 16
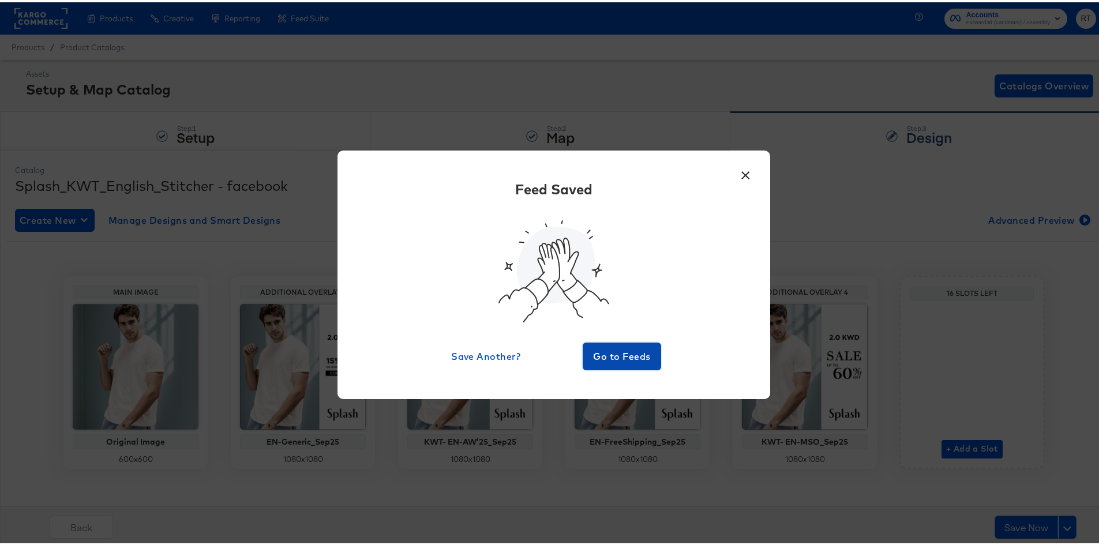
click at [606, 347] on span "Go to Feeds" at bounding box center [621, 354] width 69 height 16
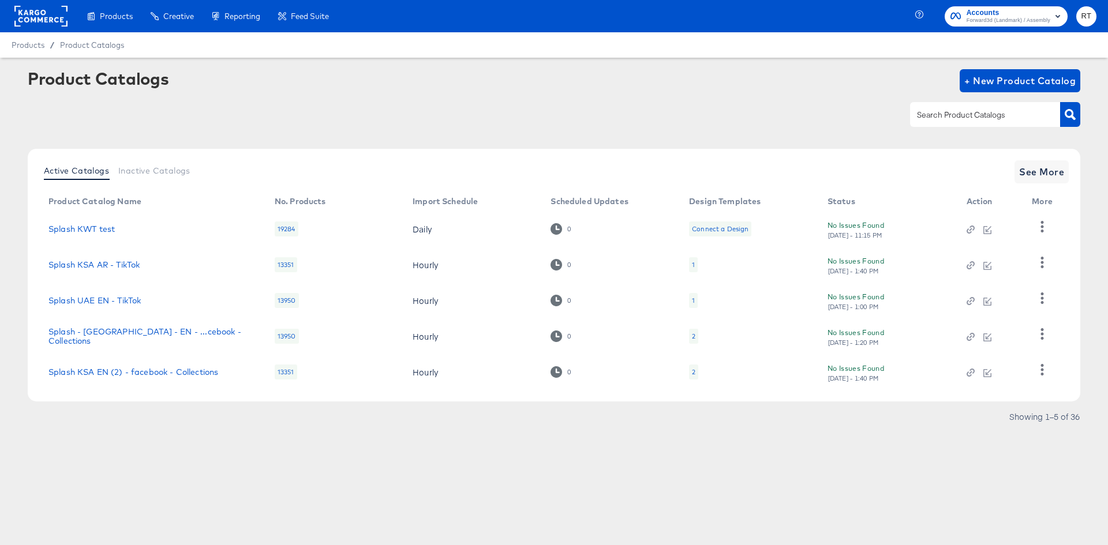
click at [39, 5] on div at bounding box center [40, 16] width 53 height 32
click at [41, 14] on rect at bounding box center [40, 16] width 53 height 21
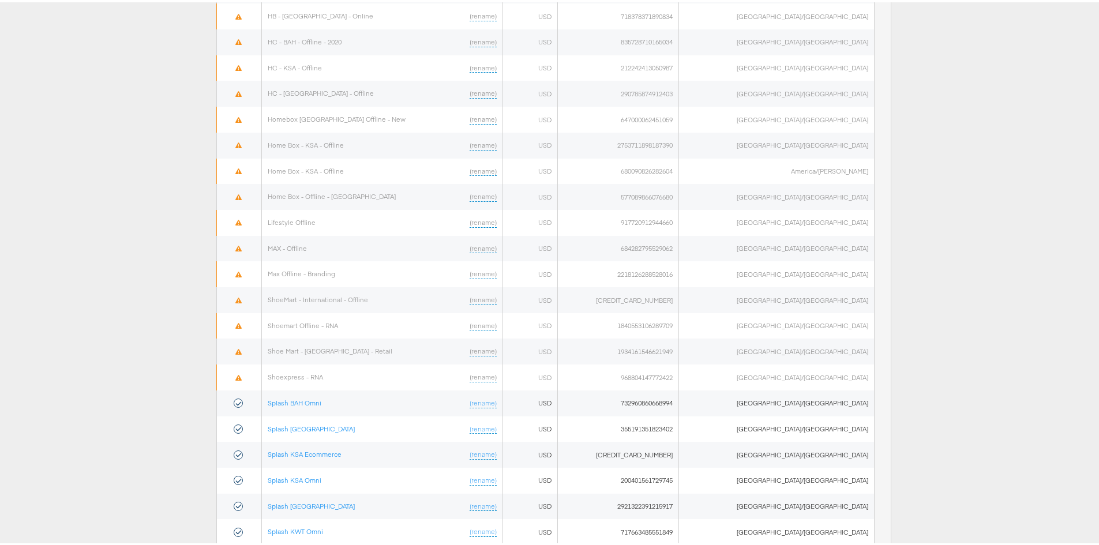
scroll to position [555, 0]
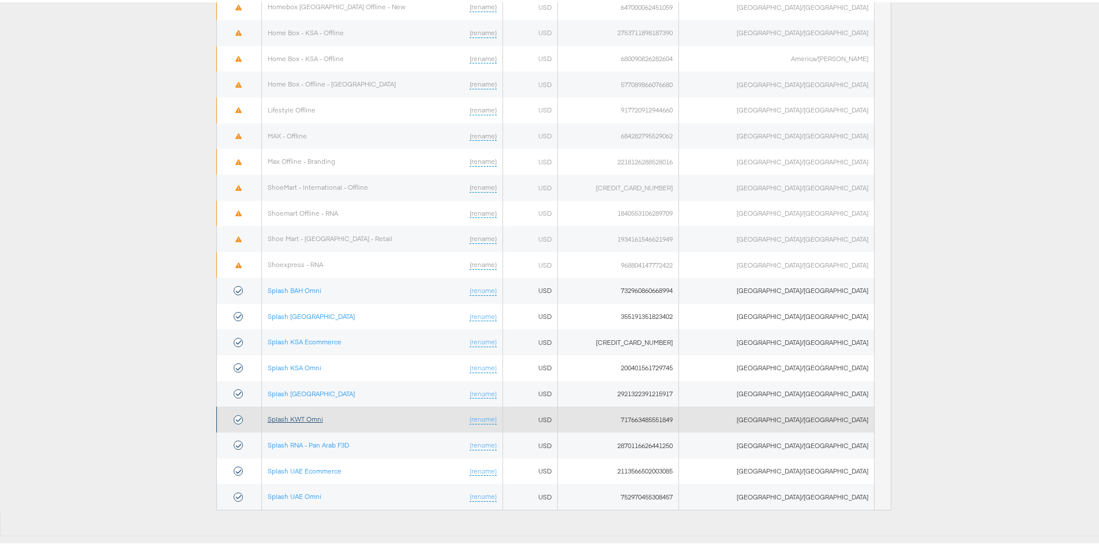
click at [323, 419] on link "Splash KWT Omni" at bounding box center [295, 417] width 55 height 9
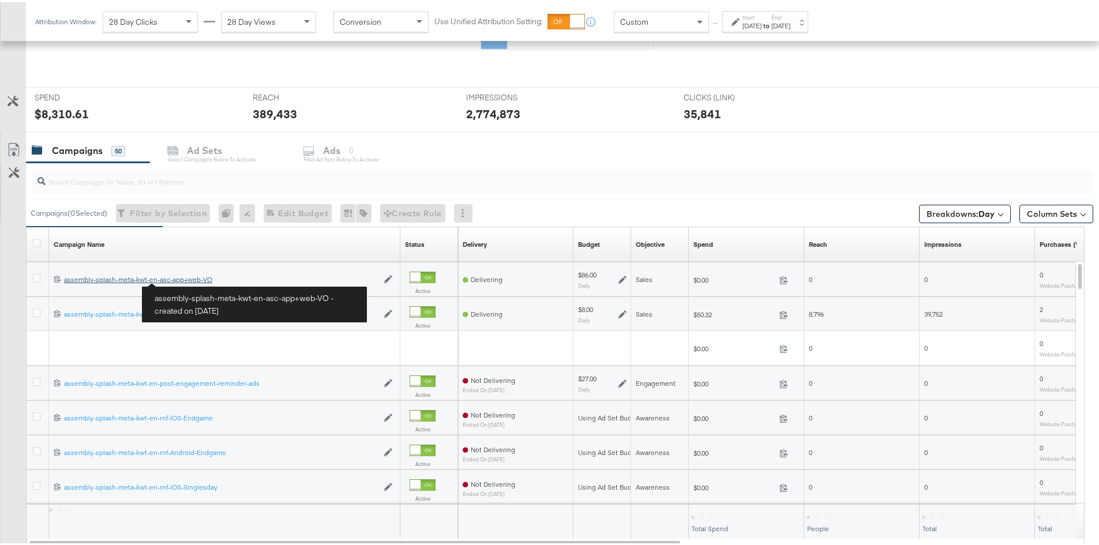
scroll to position [393, 0]
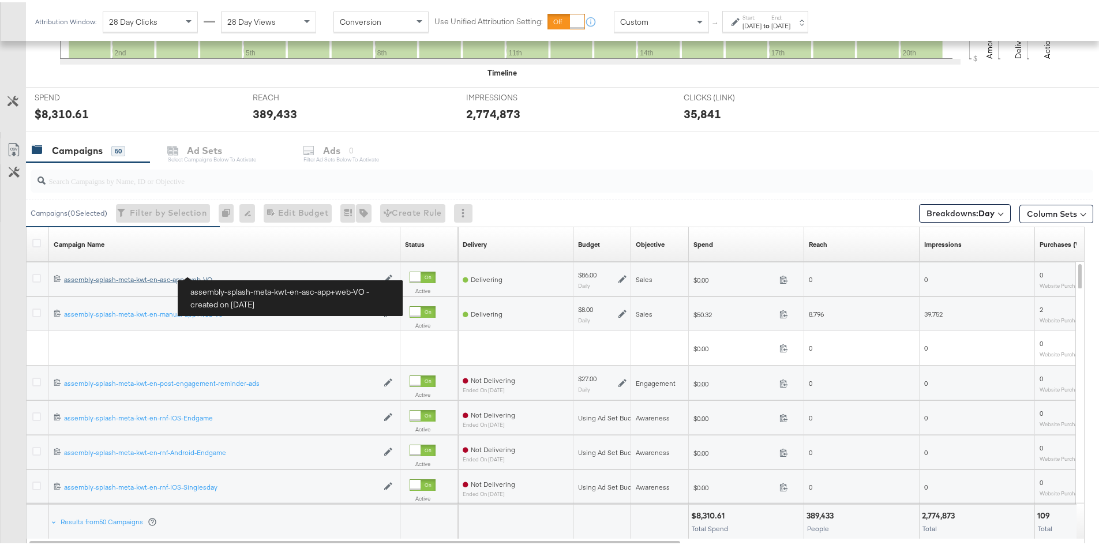
click at [185, 277] on div "assembly-splash-meta-kwt-en-asc-app+web-VO assembly-splash-meta-kwt-en-asc-app+…" at bounding box center [221, 276] width 314 height 9
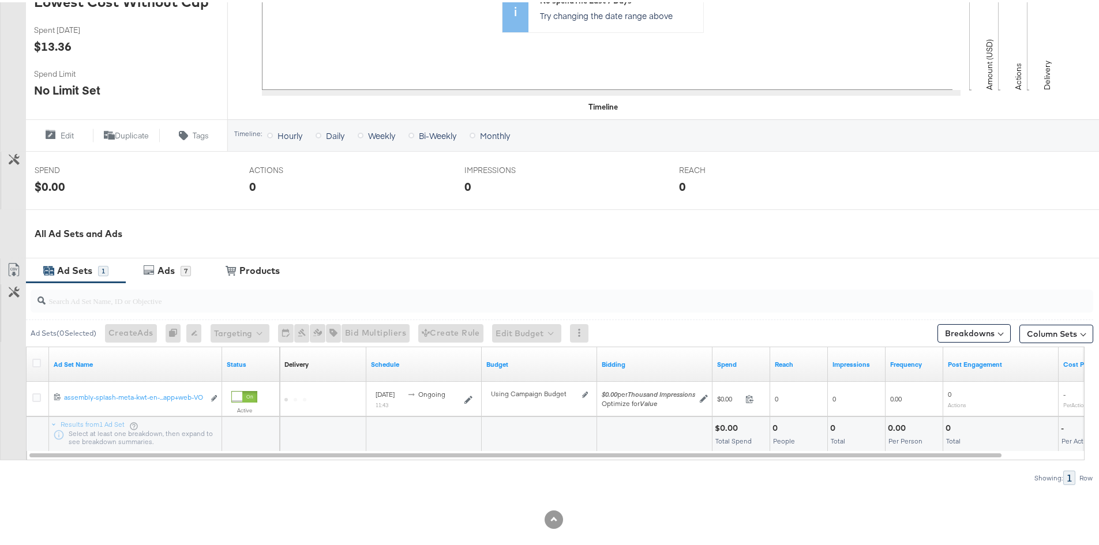
scroll to position [327, 0]
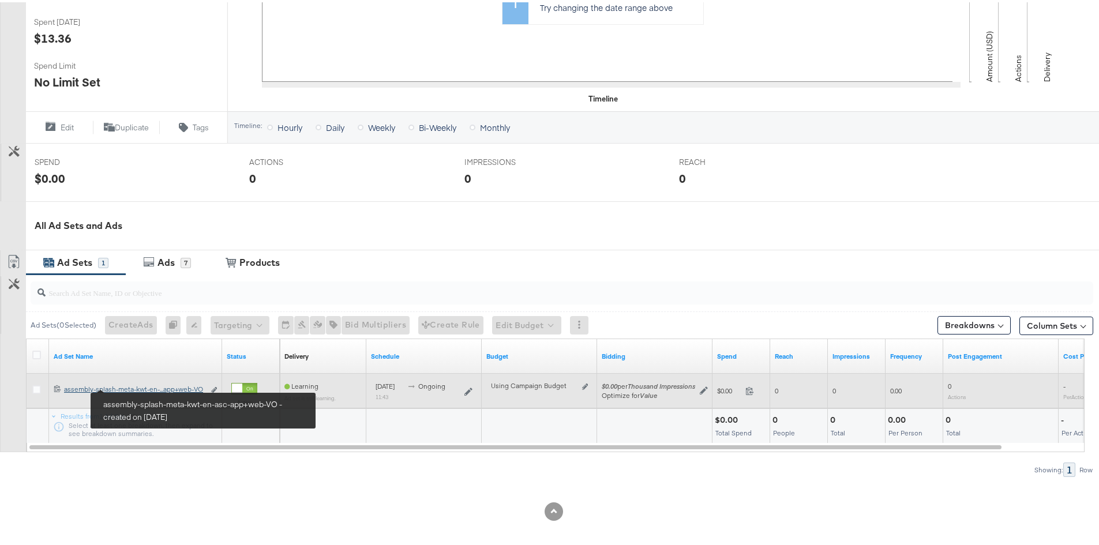
click at [121, 390] on div "assembly-splash-meta-kwt-en-asc-app+web-VO assembly-splash-meta-kwt-en-...app+w…" at bounding box center [134, 387] width 140 height 9
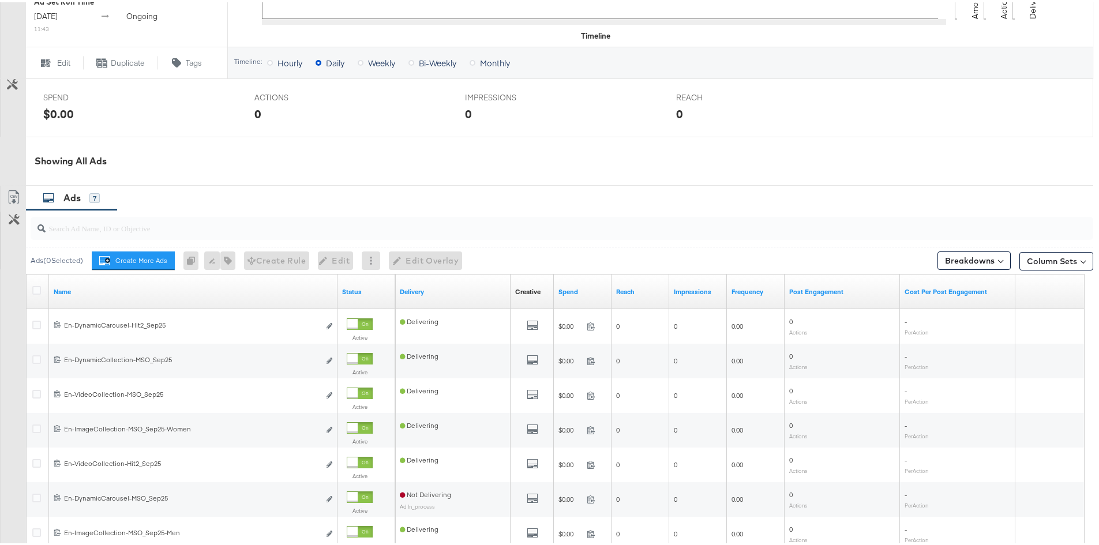
scroll to position [584, 0]
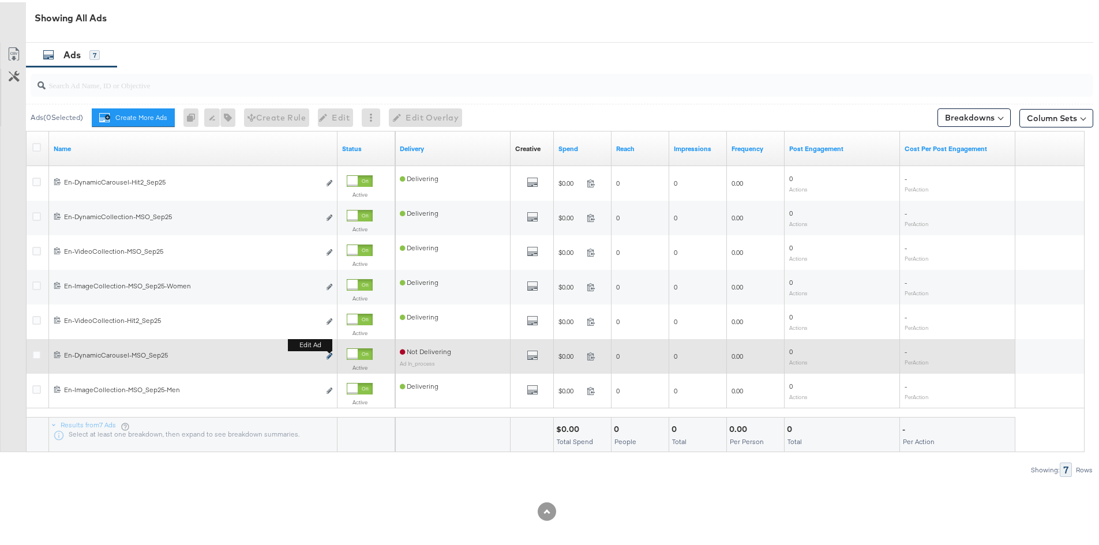
click at [328, 355] on icon "link" at bounding box center [330, 354] width 6 height 6
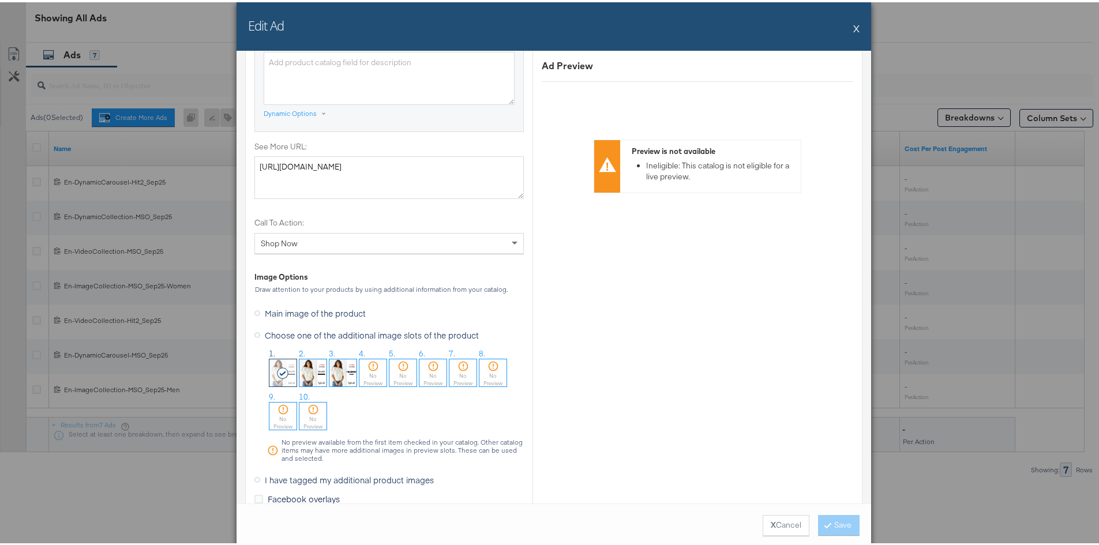
scroll to position [954, 0]
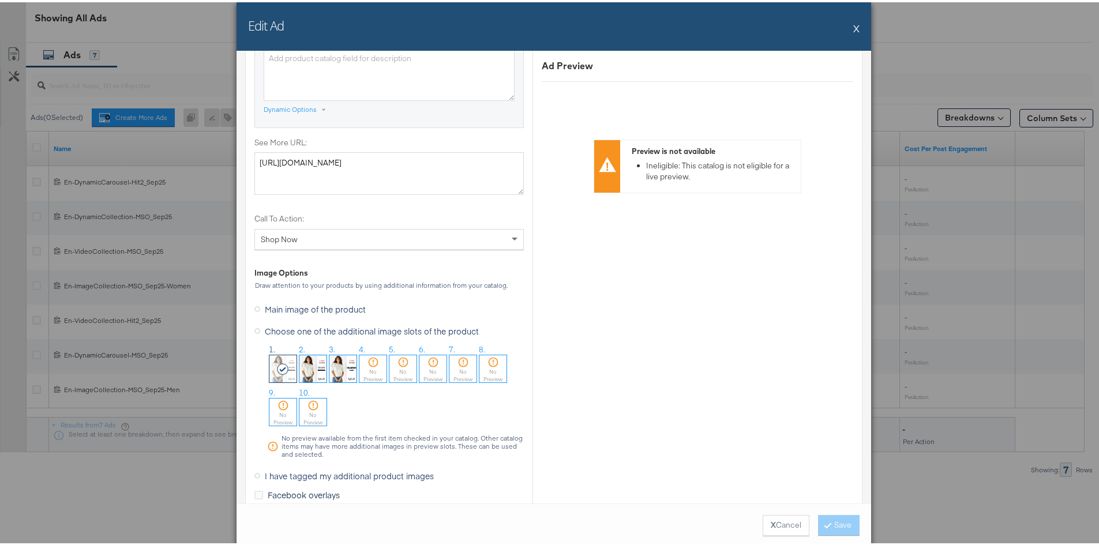
click at [367, 374] on div "No Preview" at bounding box center [372, 373] width 27 height 15
click at [835, 523] on button "Save" at bounding box center [839, 523] width 42 height 21
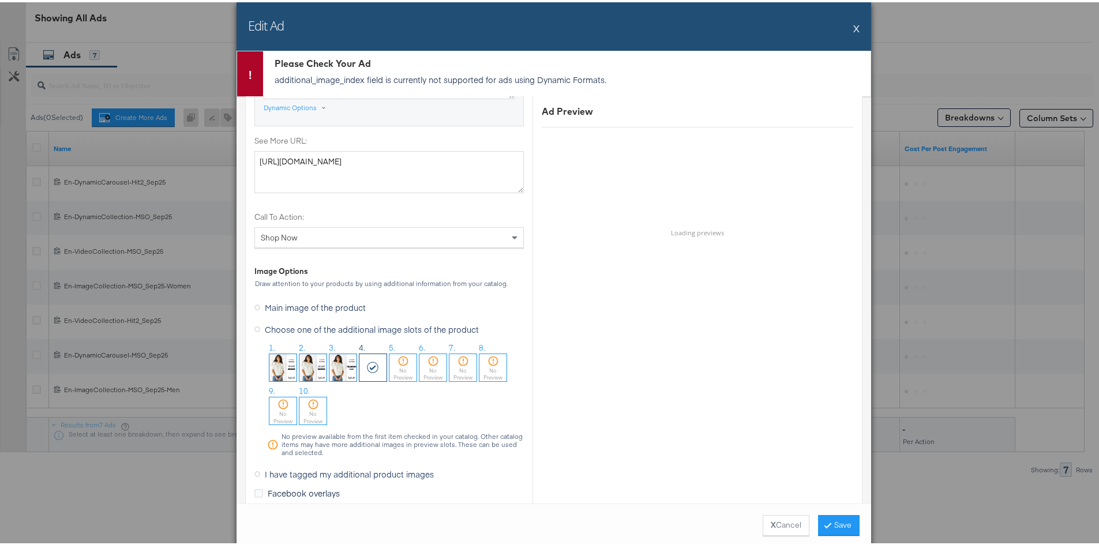
scroll to position [1001, 0]
click at [354, 404] on ol "1. 2. 3. 4. 5. No Preview 6. No Preview 7. No Preview 8. No Preview 9. No Previ…" at bounding box center [395, 383] width 257 height 87
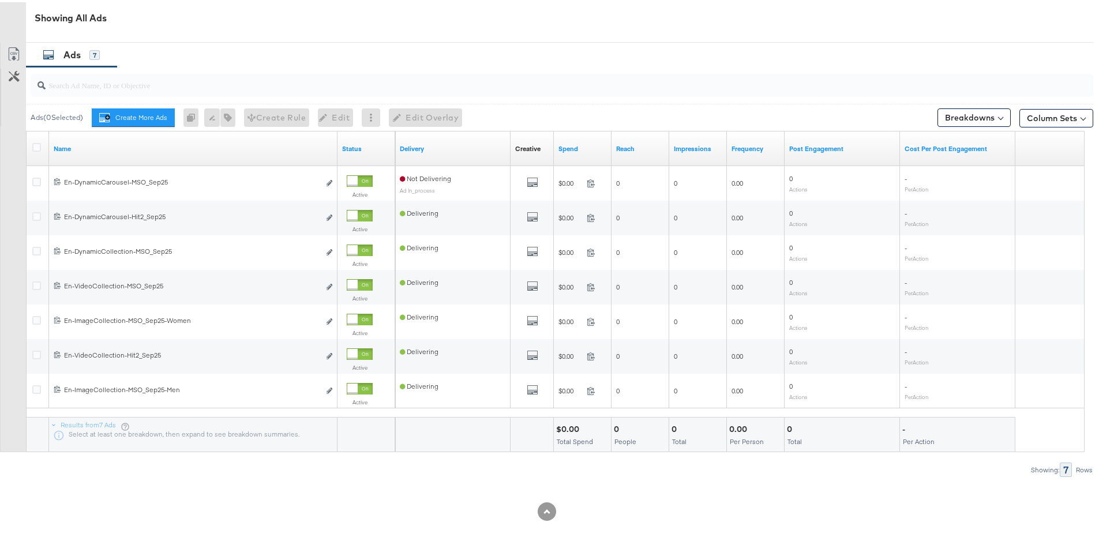
scroll to position [583, 0]
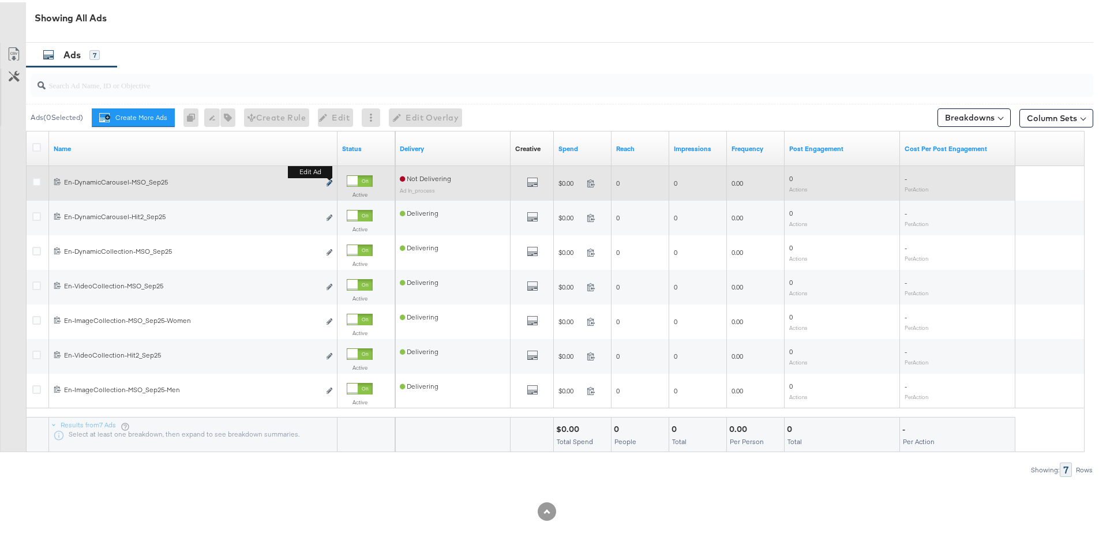
click at [331, 183] on icon "link" at bounding box center [330, 181] width 6 height 6
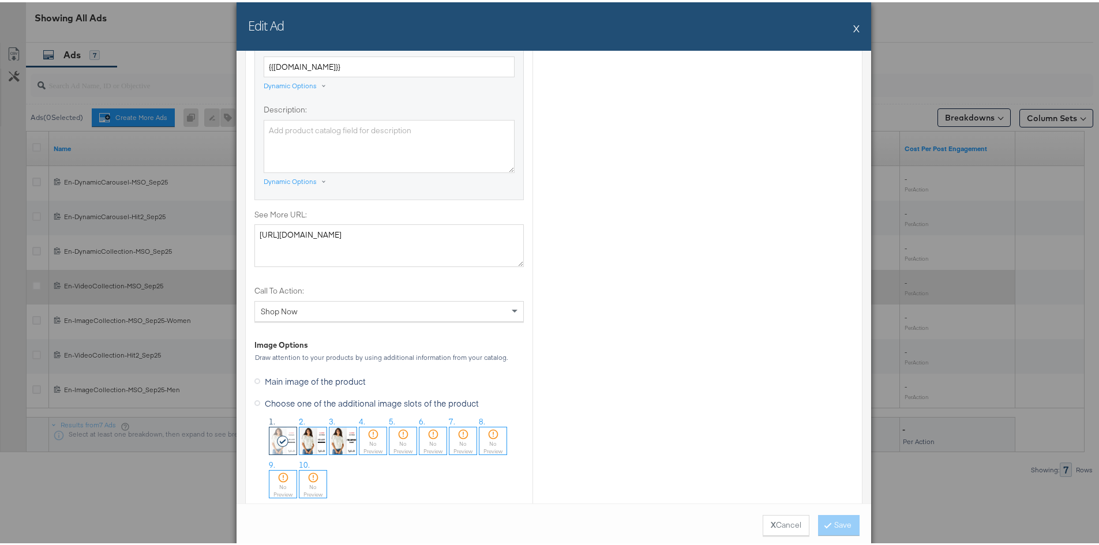
scroll to position [976, 0]
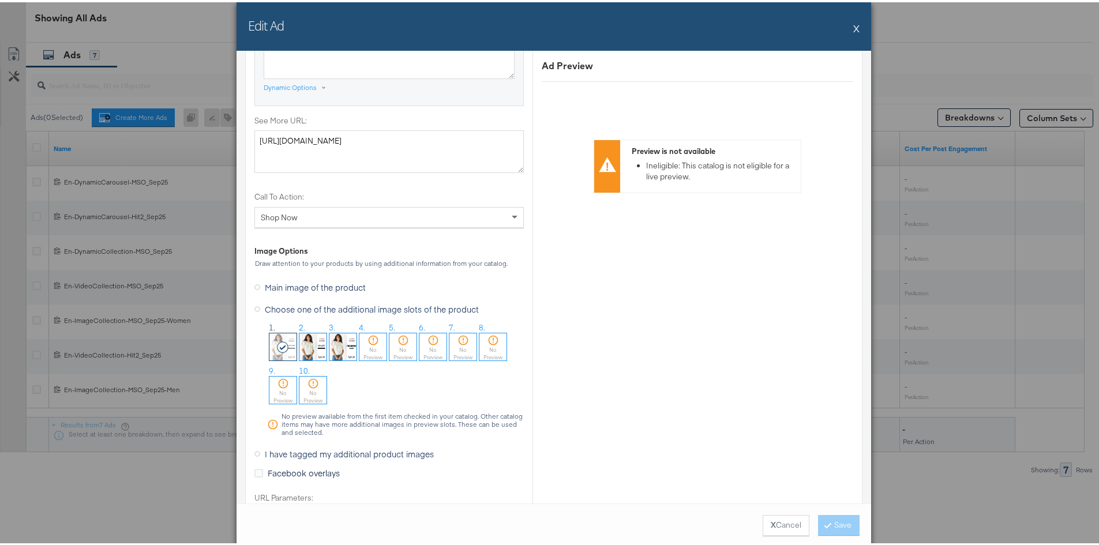
click at [365, 344] on div "No Preview" at bounding box center [372, 351] width 27 height 15
click at [830, 514] on button "Save" at bounding box center [839, 523] width 42 height 21
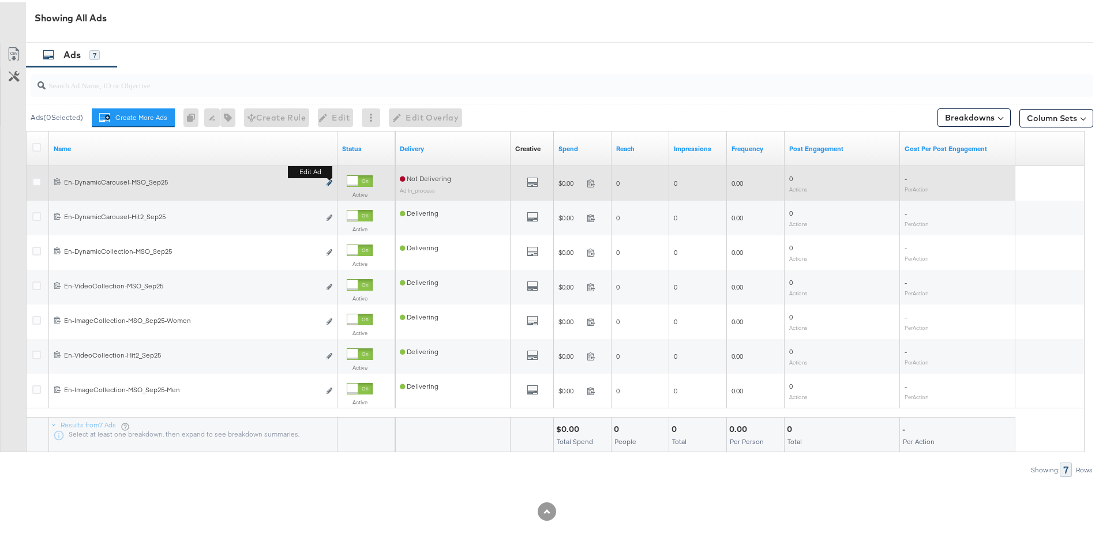
click at [332, 182] on icon "link" at bounding box center [330, 181] width 6 height 6
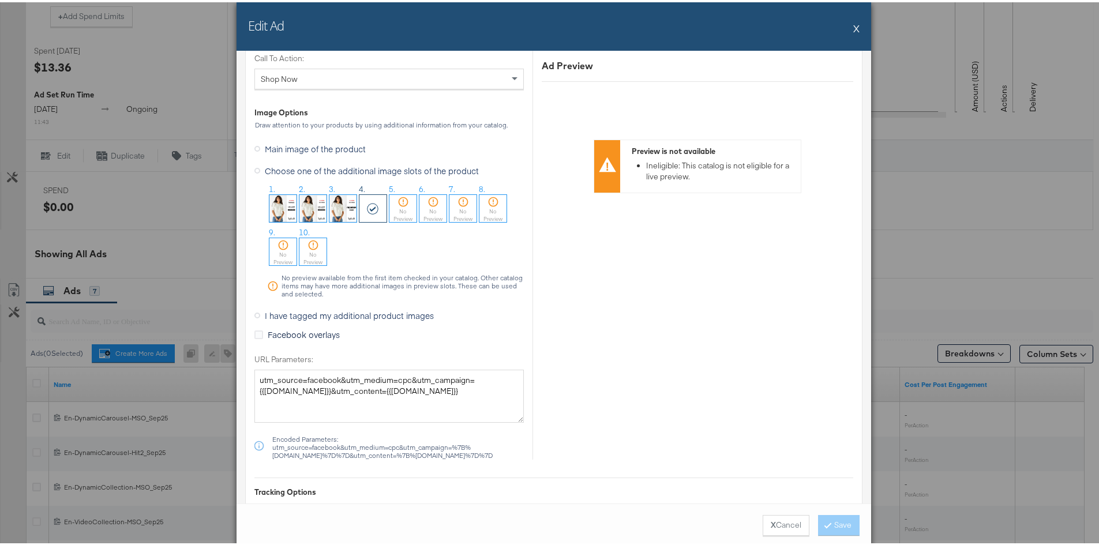
scroll to position [980, 0]
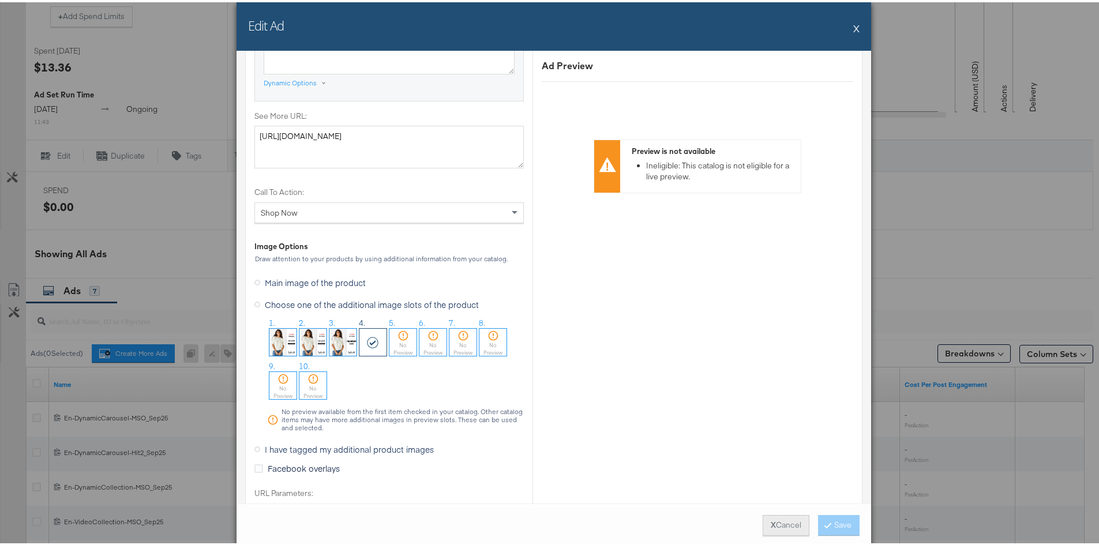
click at [777, 528] on button "X Cancel" at bounding box center [786, 523] width 47 height 21
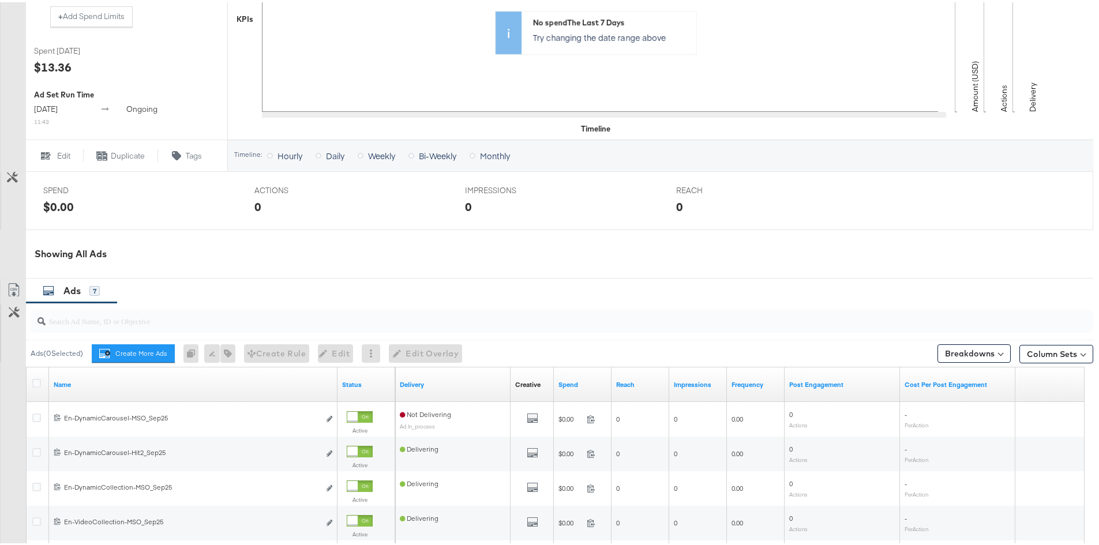
scroll to position [0, 0]
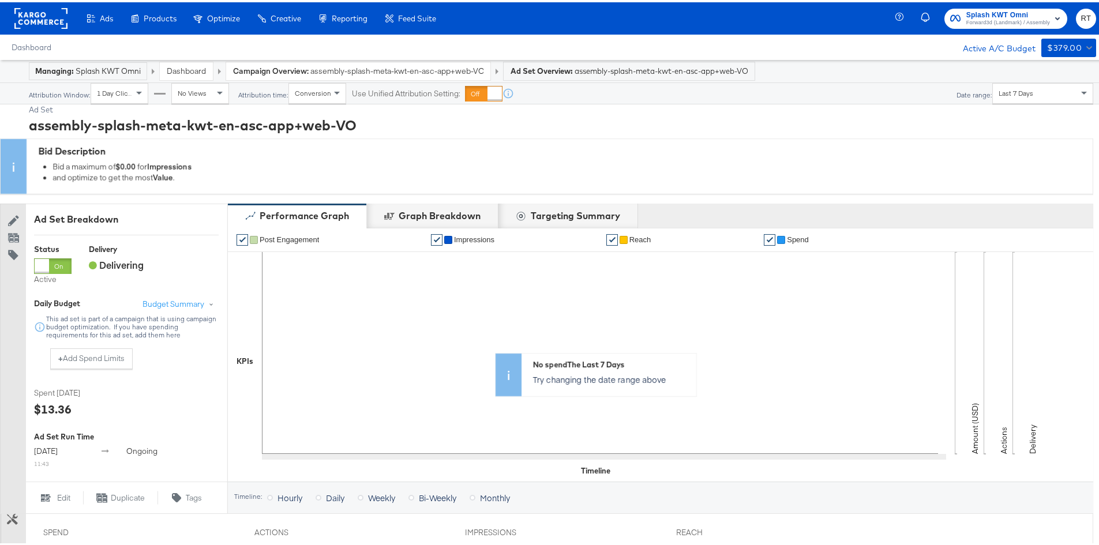
click at [282, 70] on strong "Campaign Overview:" at bounding box center [271, 68] width 76 height 10
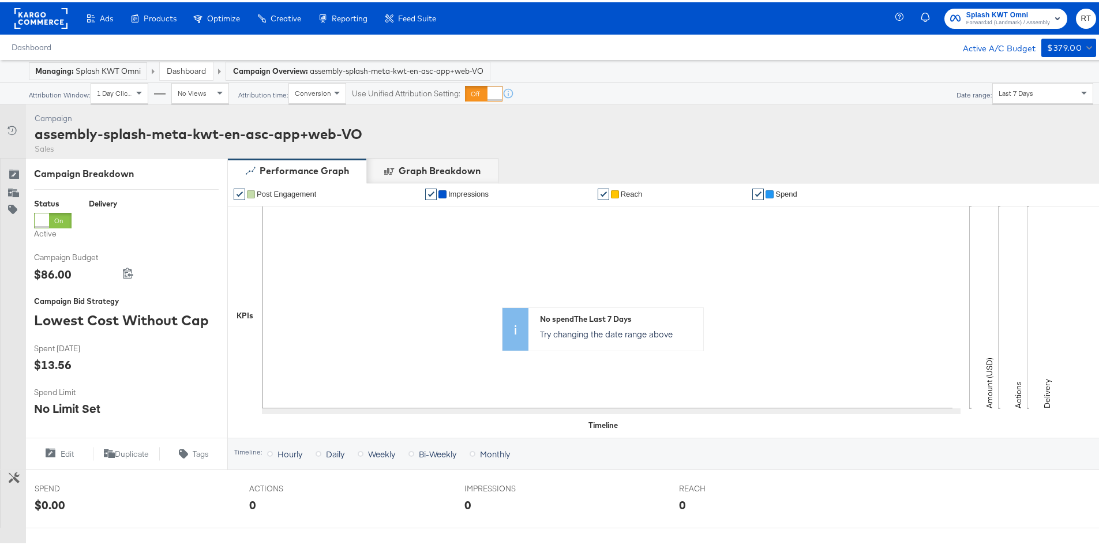
click at [175, 70] on link "Dashboard" at bounding box center [186, 68] width 39 height 10
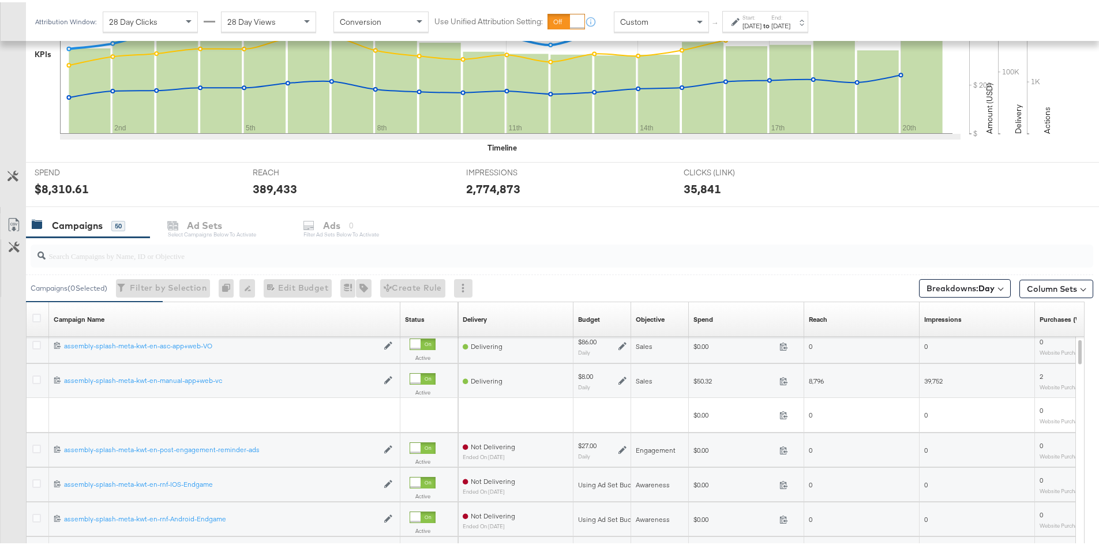
scroll to position [336, 0]
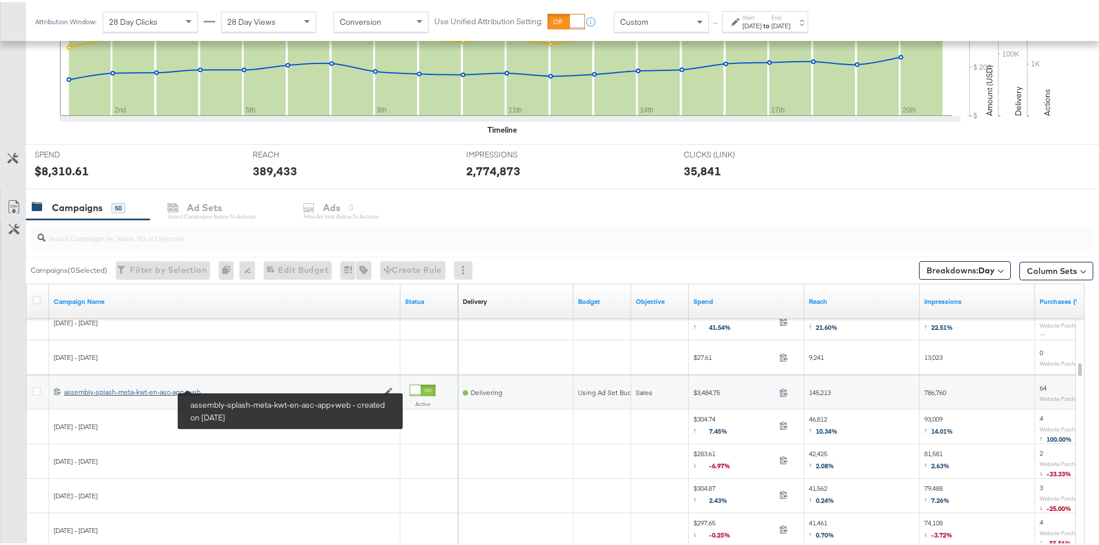
click at [161, 389] on div "assembly-splash-meta-kwt-en-asc-app+web assembly-splash-meta-kwt-en-asc-app+web" at bounding box center [221, 389] width 314 height 9
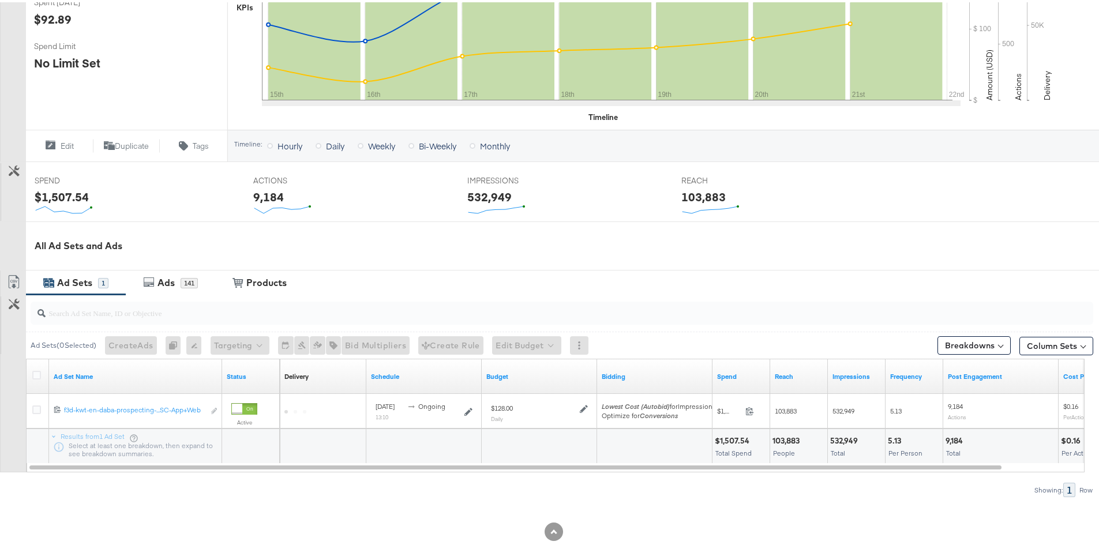
scroll to position [328, 0]
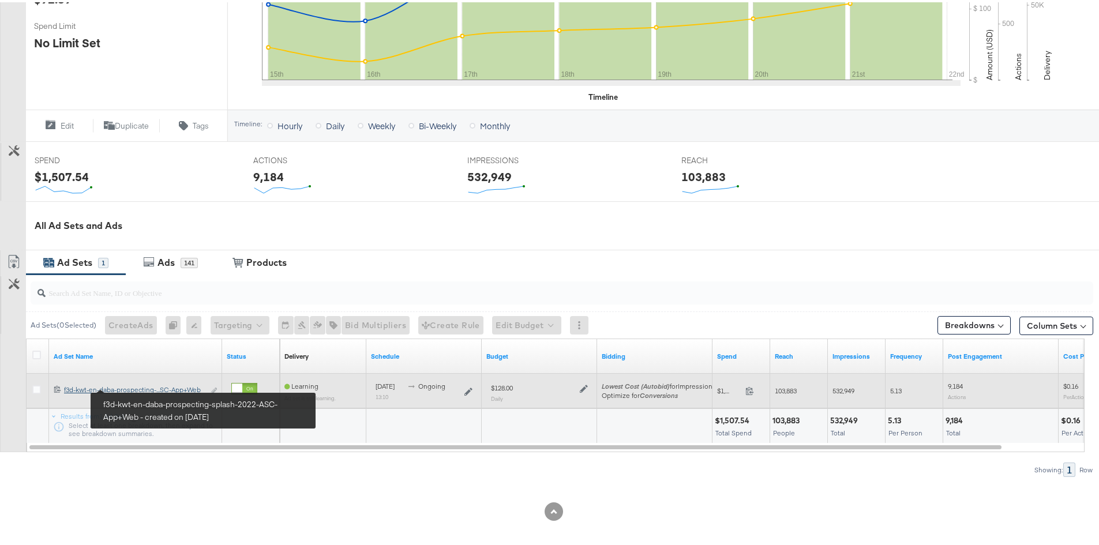
click at [164, 387] on div "f3d-kwt-en-daba-prospecting-splash-2022-ASC-App+Web f3d-kwt-en-daba-prospecting…" at bounding box center [134, 387] width 140 height 9
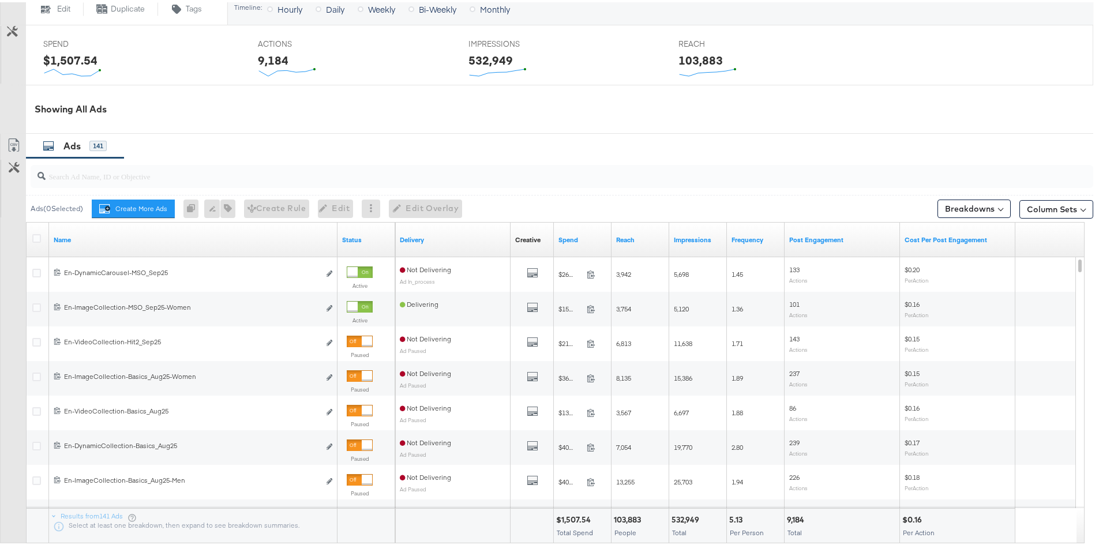
scroll to position [479, 0]
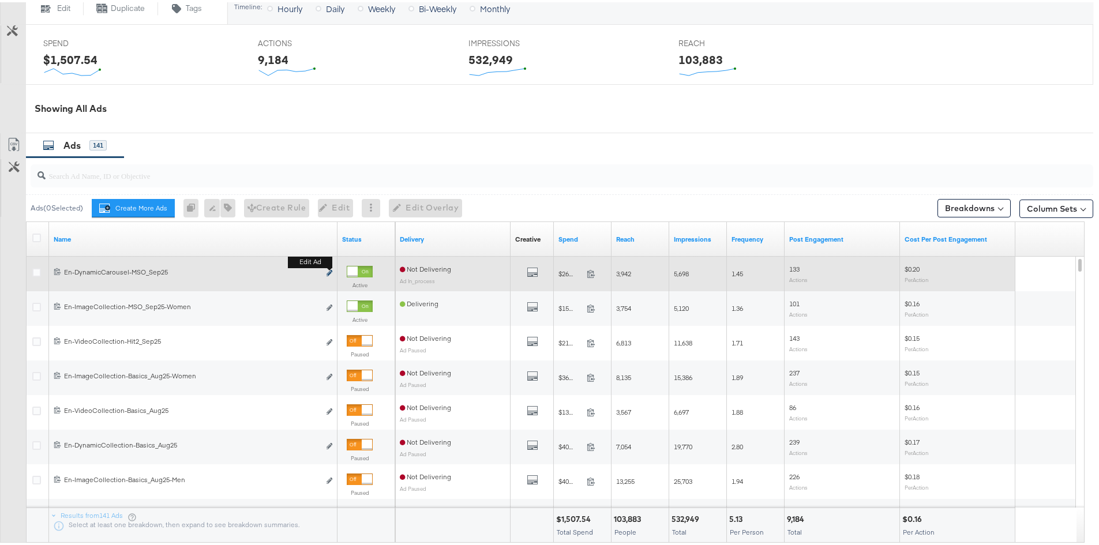
click at [328, 272] on icon "link" at bounding box center [330, 271] width 6 height 6
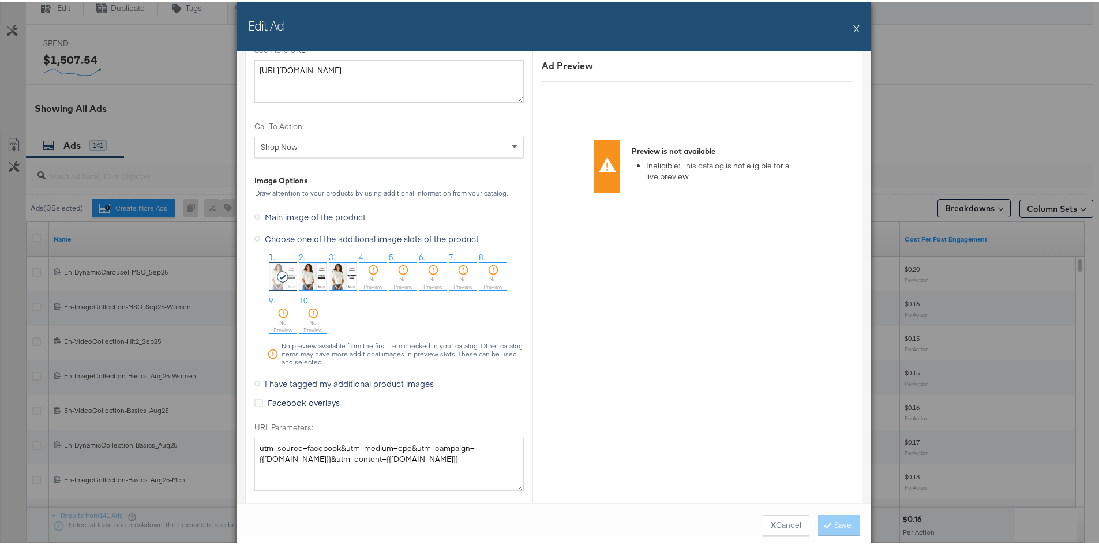
scroll to position [1047, 0]
click at [373, 269] on icon at bounding box center [374, 267] width 12 height 12
click at [831, 533] on button "Save" at bounding box center [839, 523] width 42 height 21
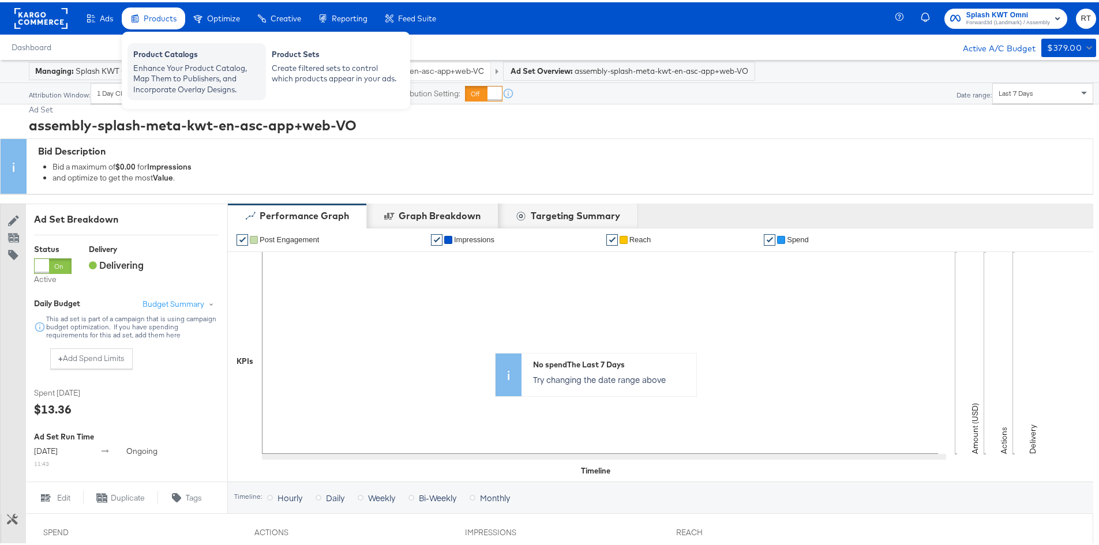
click at [181, 65] on div "Enhance Your Product Catalog, Map Them to Publishers, and Incorporate Overlay D…" at bounding box center [196, 77] width 127 height 32
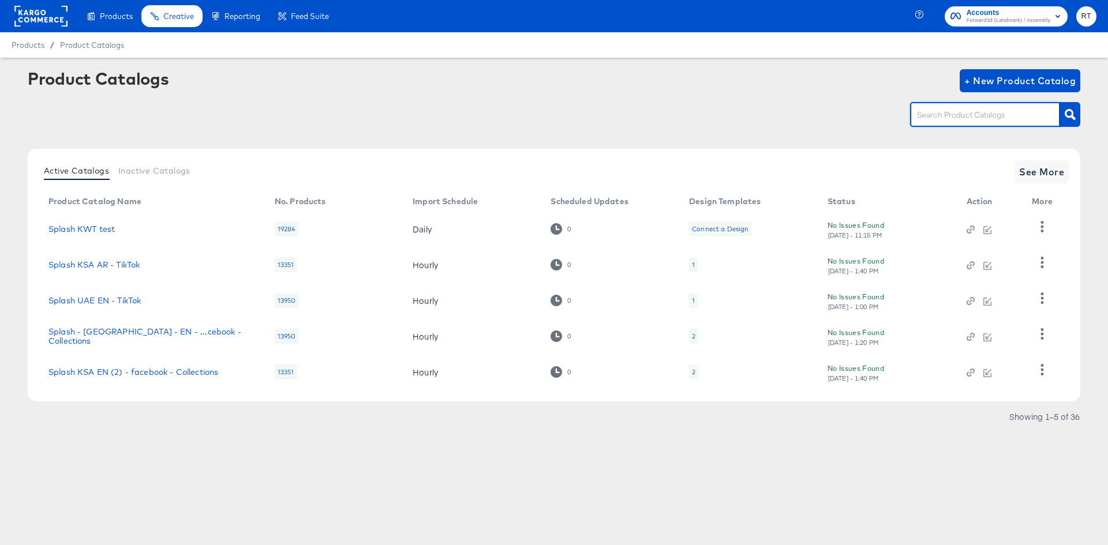
click at [967, 115] on input "text" at bounding box center [976, 114] width 123 height 13
type input "kwt"
click at [1035, 165] on span "See More" at bounding box center [1041, 172] width 45 height 16
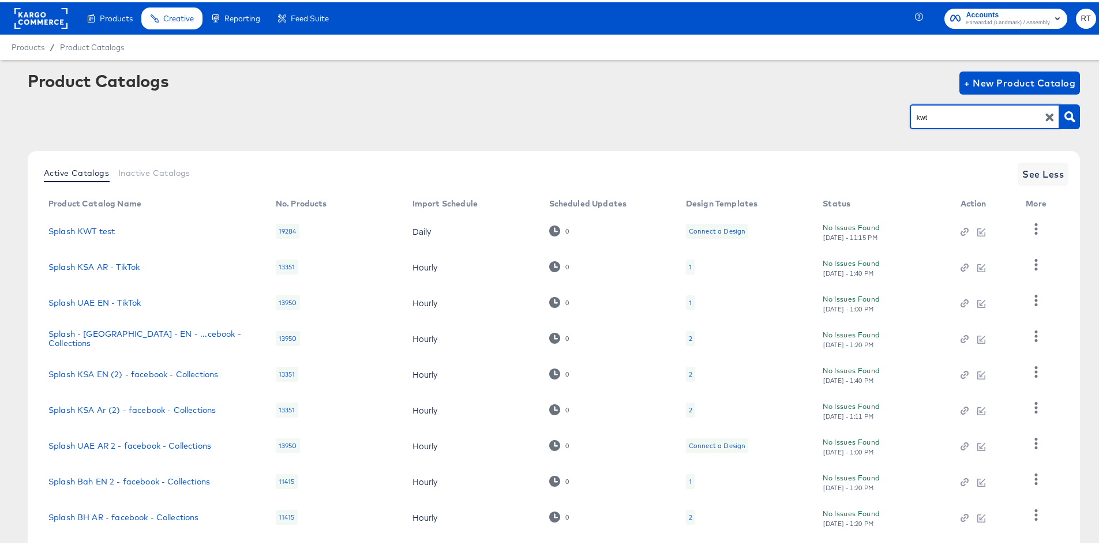
click at [938, 119] on input "kwt" at bounding box center [976, 114] width 123 height 13
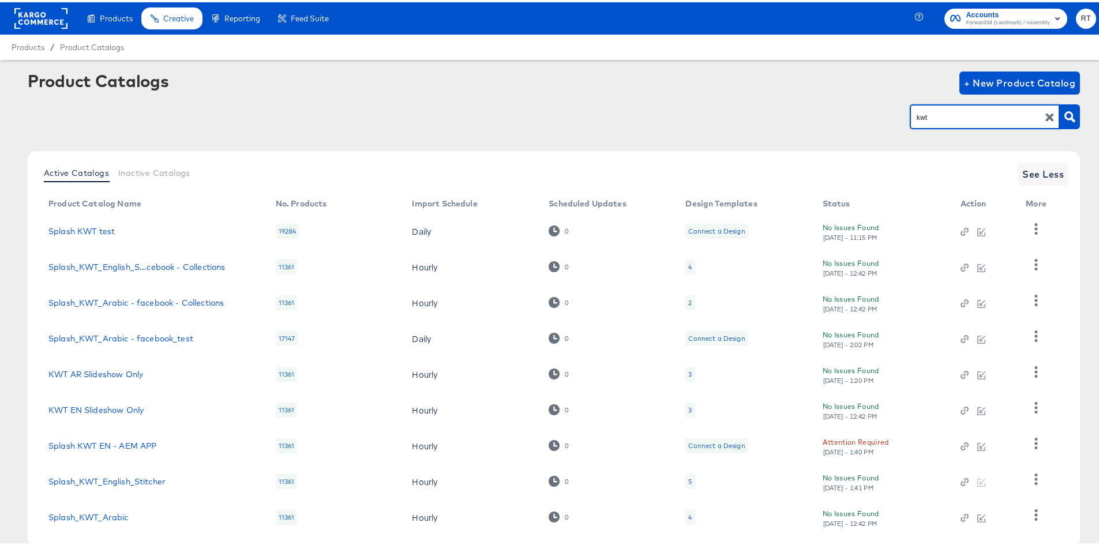
scroll to position [64, 0]
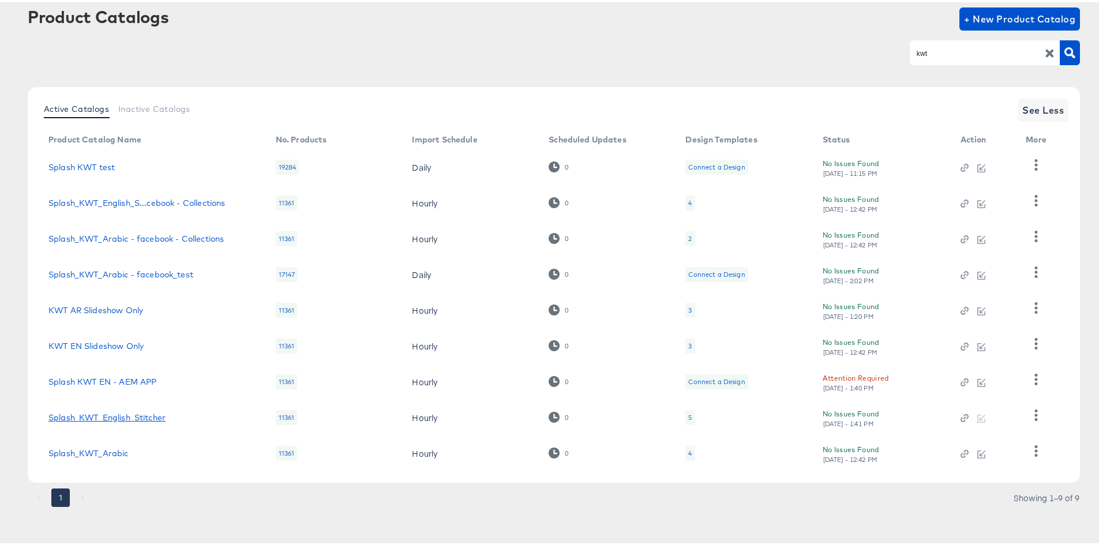
click at [133, 417] on link "Splash_KWT_English_Stitcher" at bounding box center [106, 415] width 117 height 9
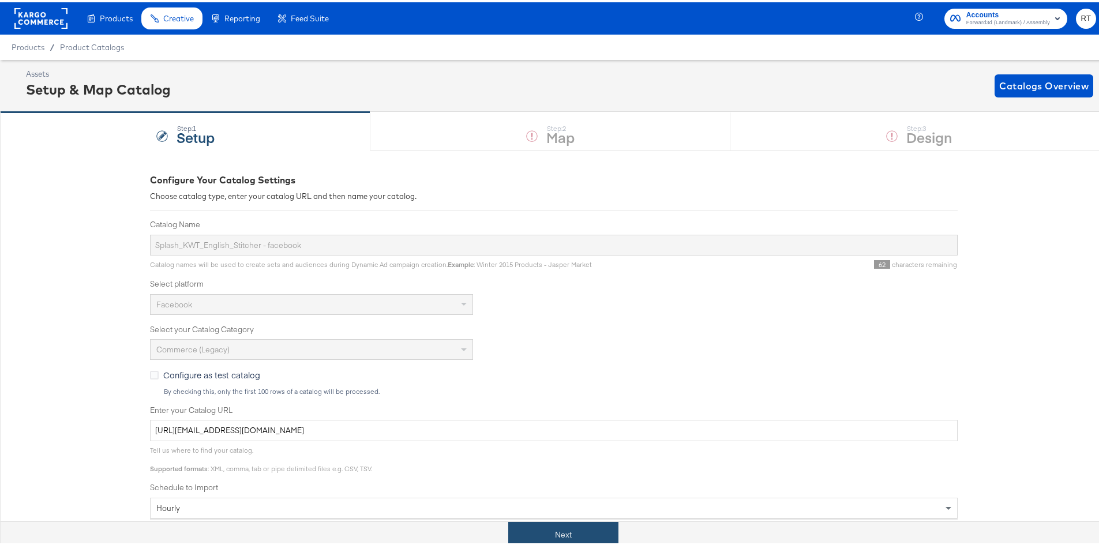
click at [537, 539] on button "Next" at bounding box center [563, 533] width 110 height 26
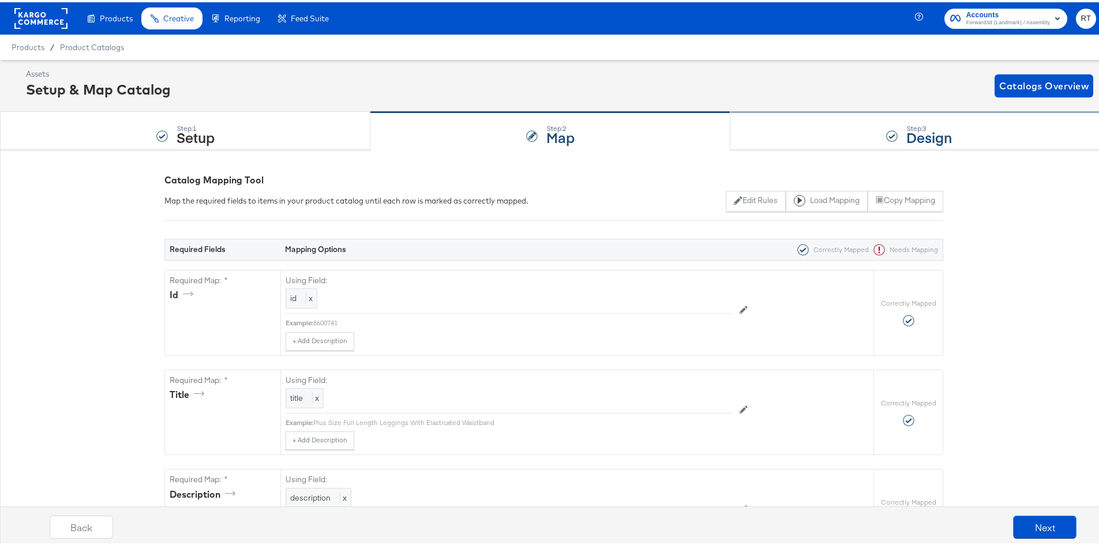
click at [850, 126] on div "Step: 3 Design" at bounding box center [919, 129] width 377 height 38
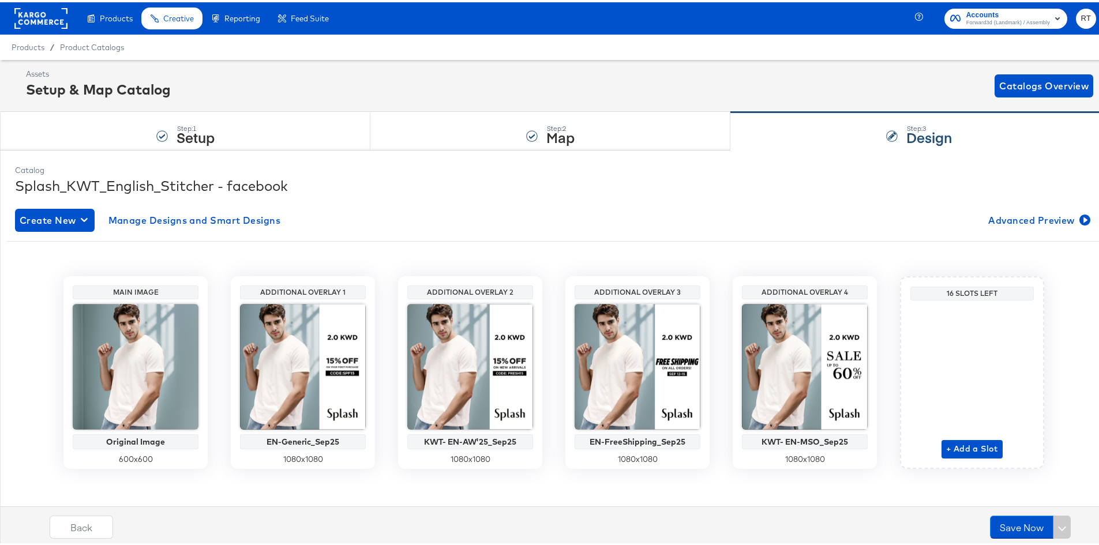
scroll to position [5, 0]
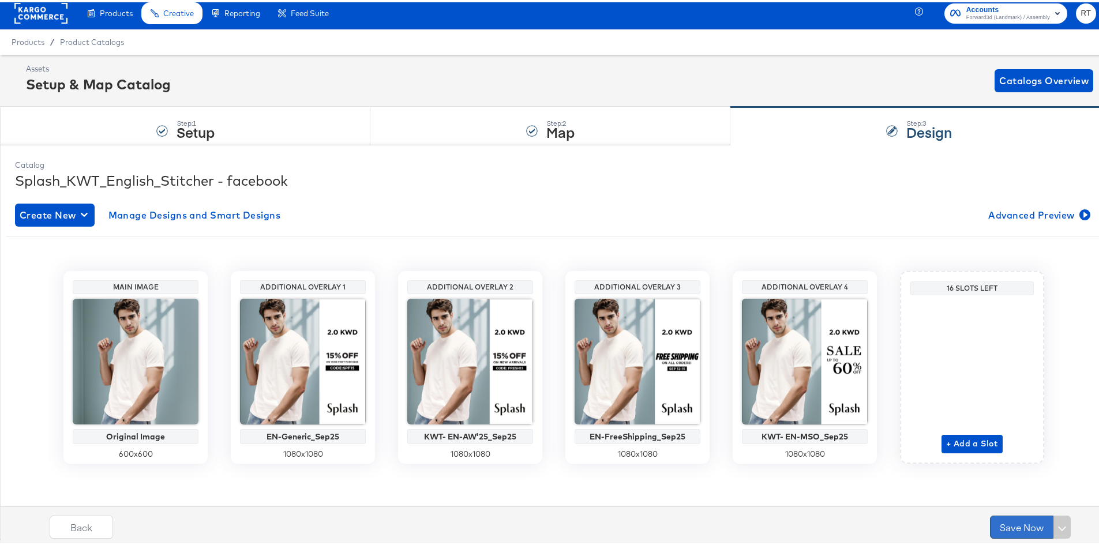
click at [1002, 522] on button "Save Now" at bounding box center [1021, 525] width 63 height 23
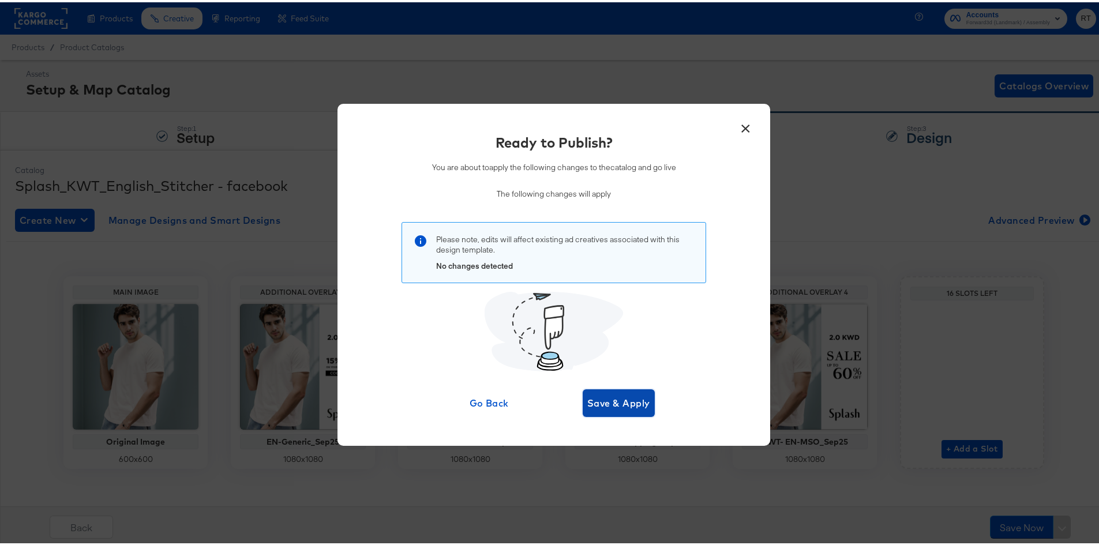
click at [631, 411] on button "Save & Apply" at bounding box center [619, 401] width 72 height 28
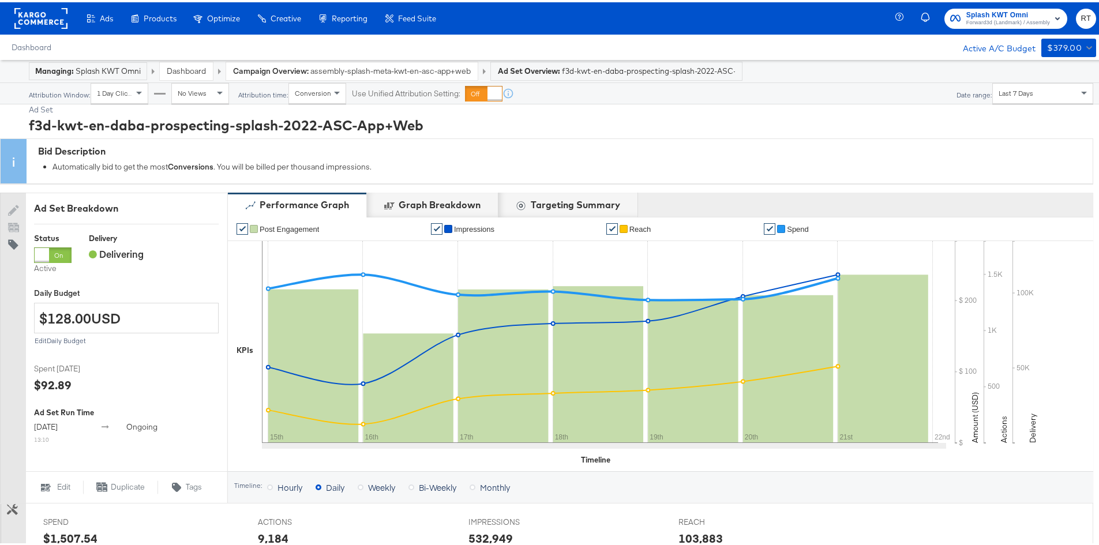
scroll to position [396, 0]
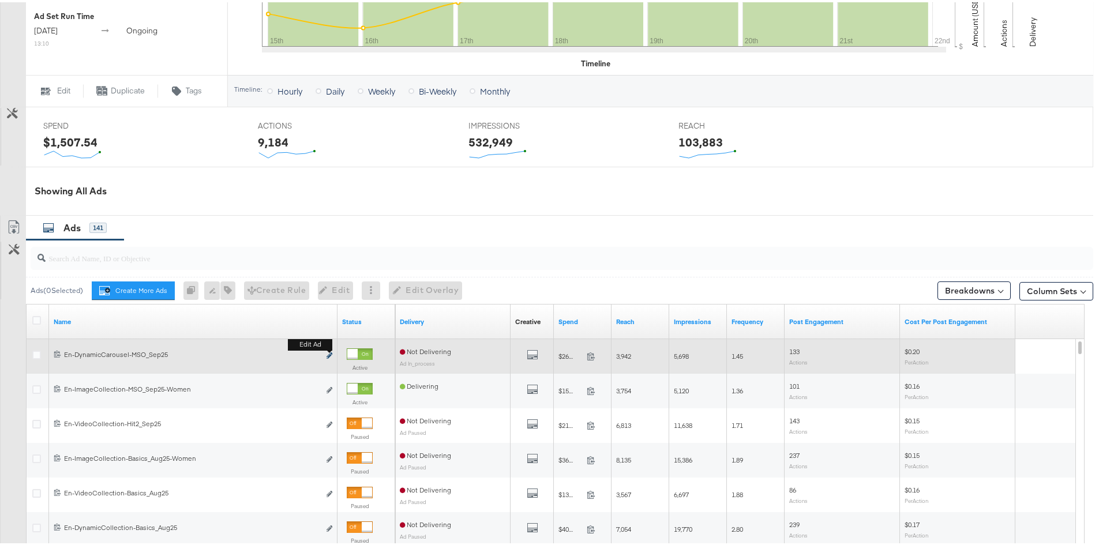
click at [329, 354] on icon "link" at bounding box center [330, 353] width 6 height 6
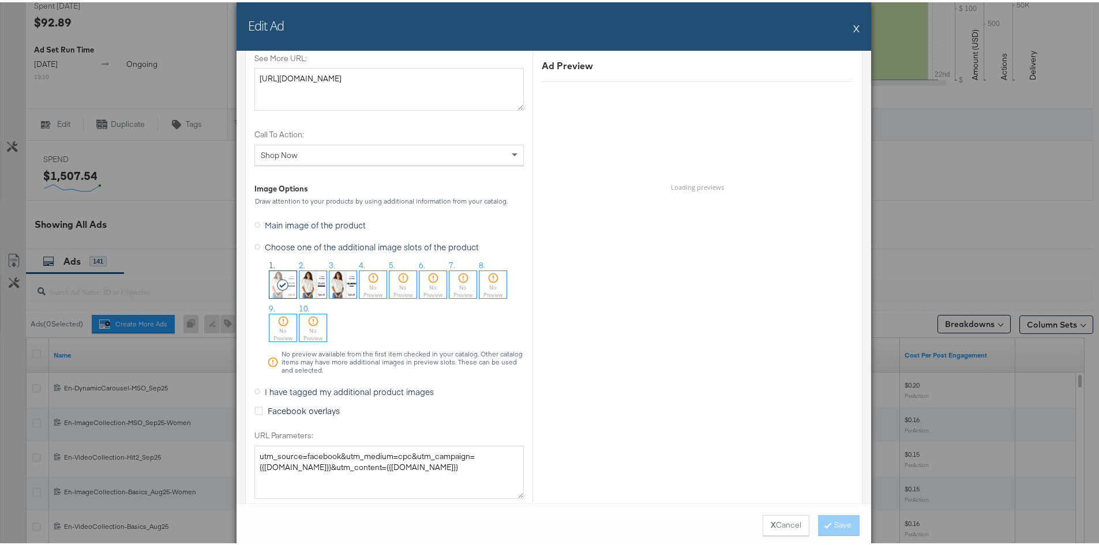
scroll to position [1040, 0]
click at [359, 282] on div "No Preview" at bounding box center [372, 287] width 27 height 15
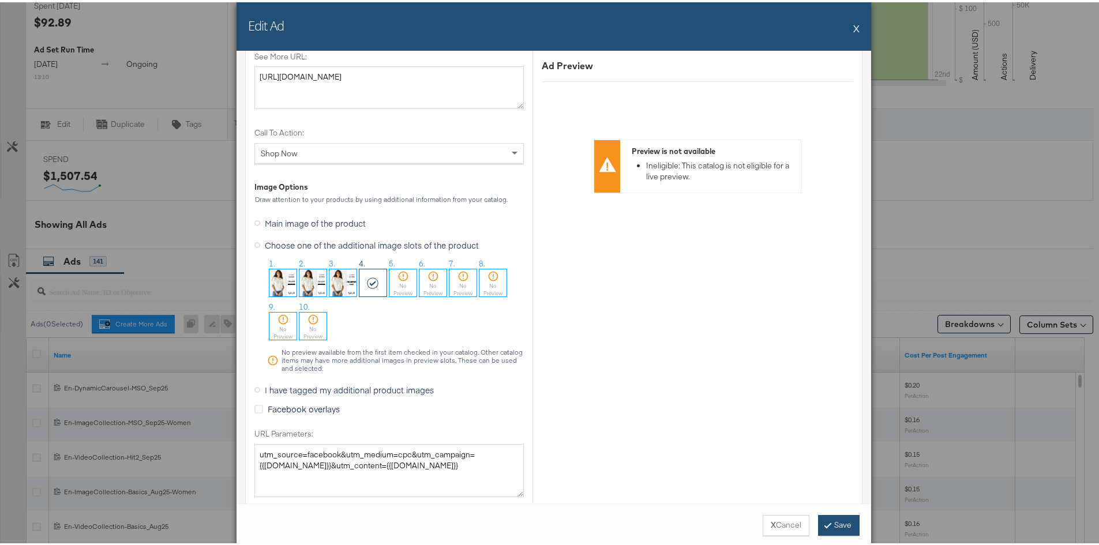
click at [851, 516] on button "Save" at bounding box center [839, 523] width 42 height 21
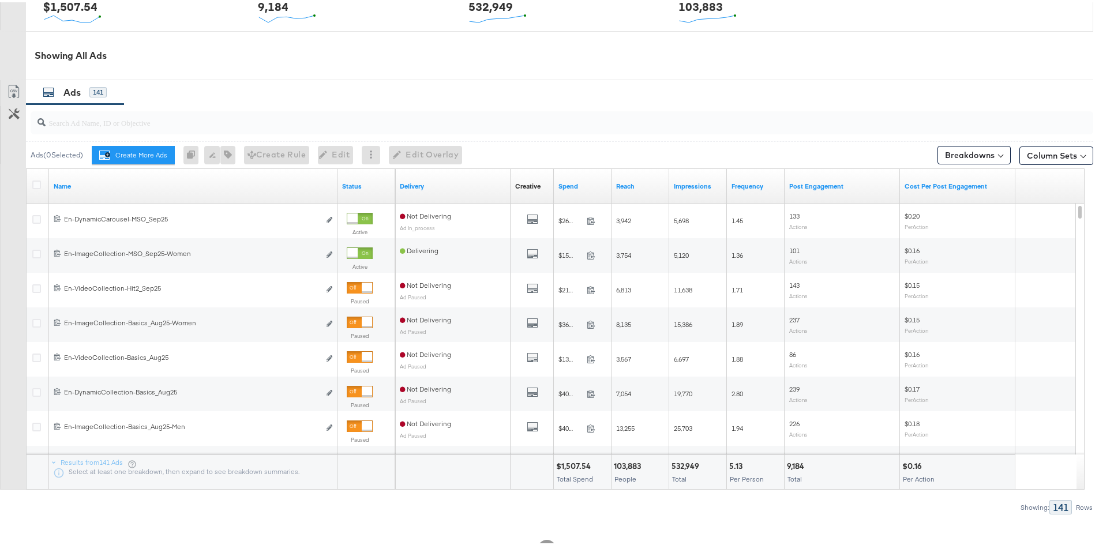
scroll to position [533, 0]
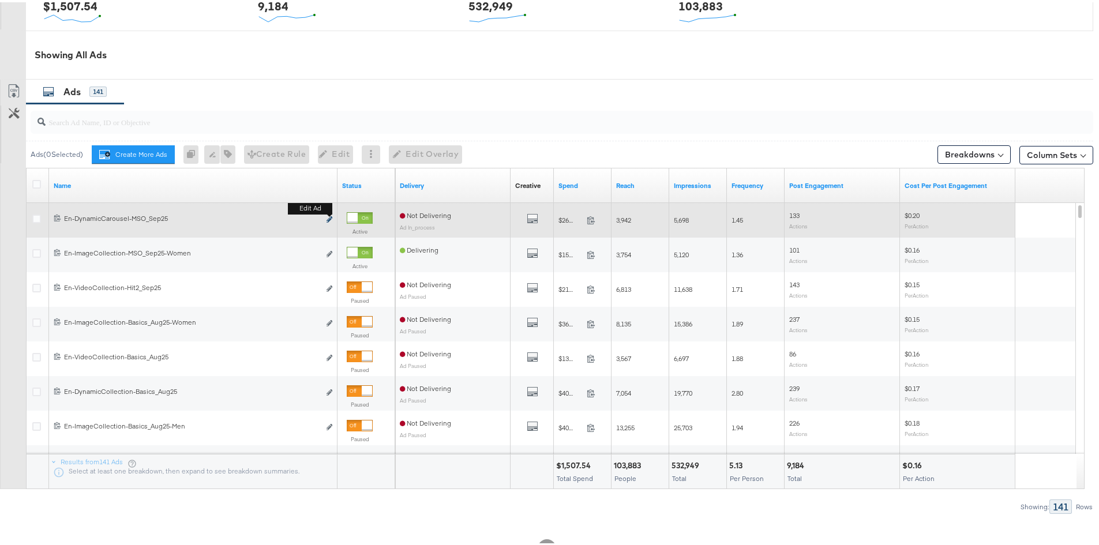
click at [328, 217] on icon "link" at bounding box center [330, 217] width 6 height 6
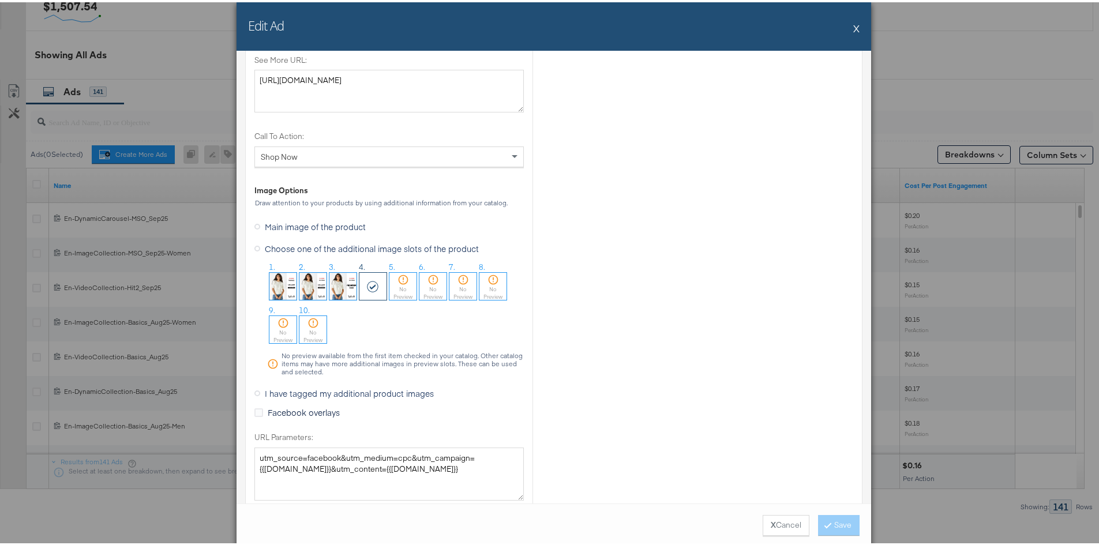
scroll to position [1037, 0]
click at [853, 28] on button "X" at bounding box center [856, 25] width 6 height 23
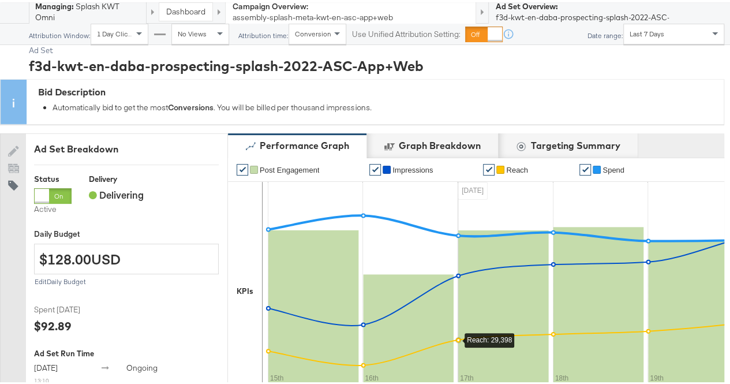
scroll to position [59, 0]
